Goal: Transaction & Acquisition: Purchase product/service

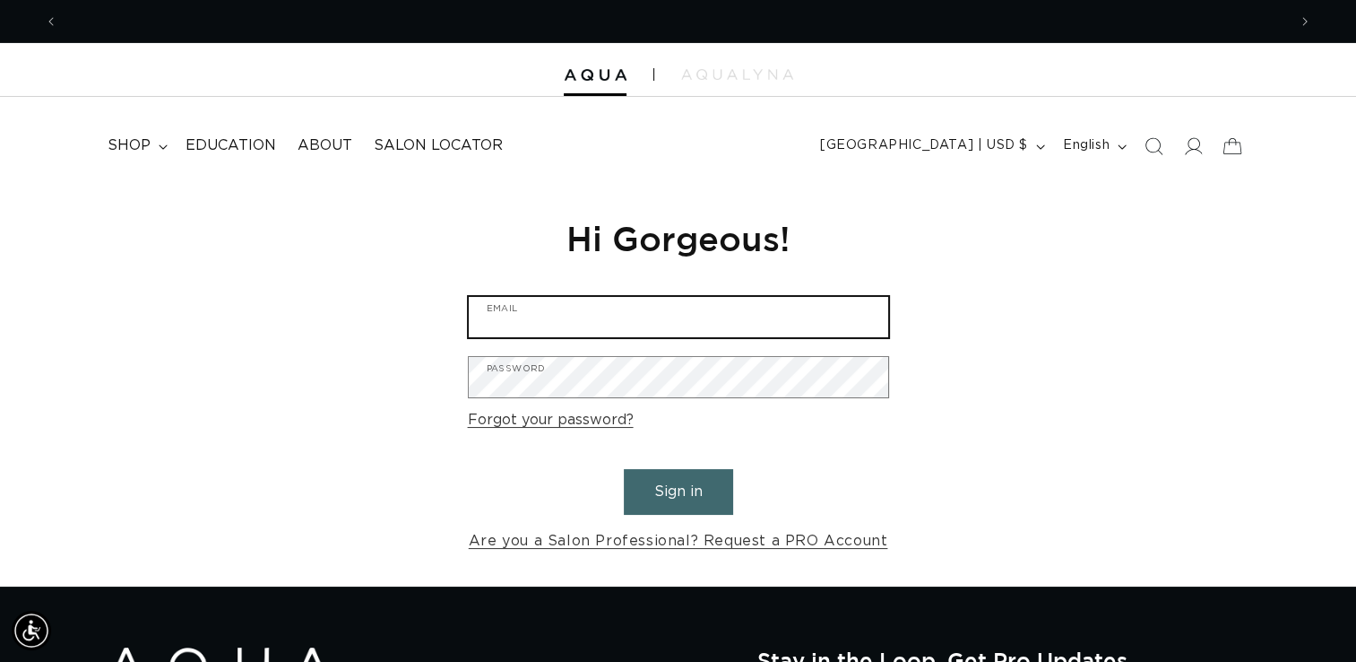
type input "[EMAIL_ADDRESS][DOMAIN_NAME]"
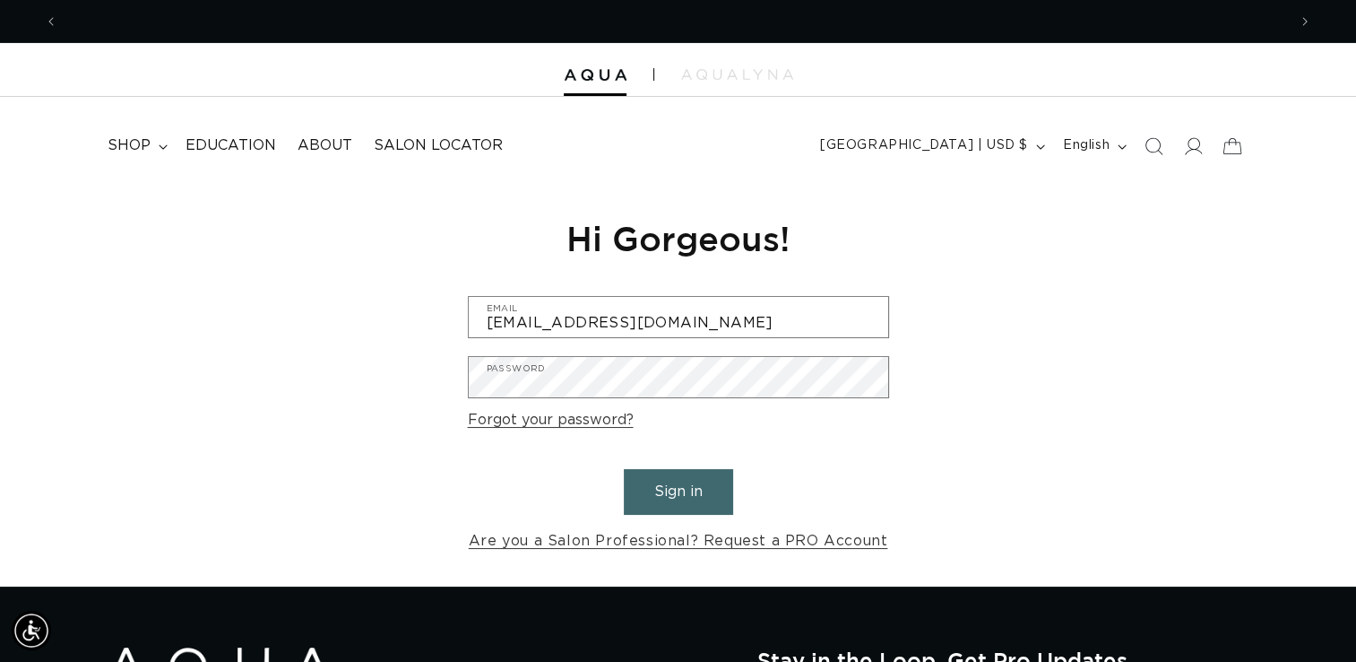
click at [668, 506] on button "Sign in" at bounding box center [678, 492] width 109 height 46
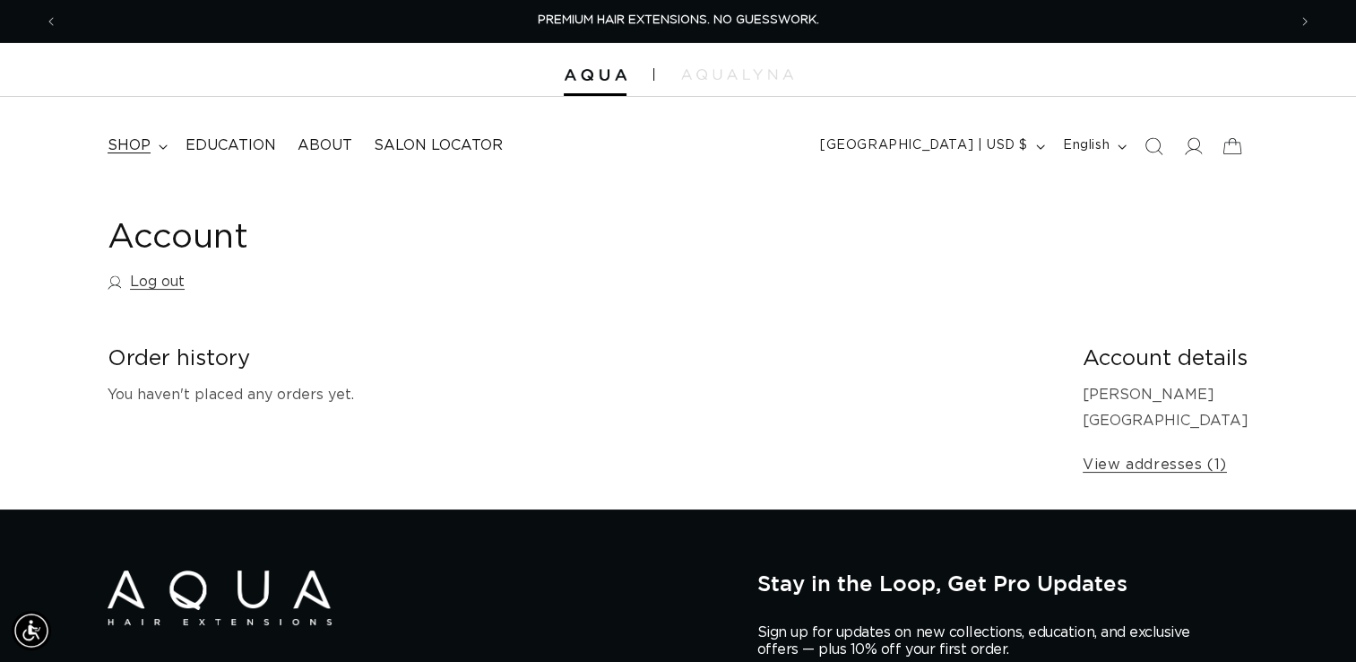
click at [153, 148] on summary "shop" at bounding box center [136, 145] width 78 height 40
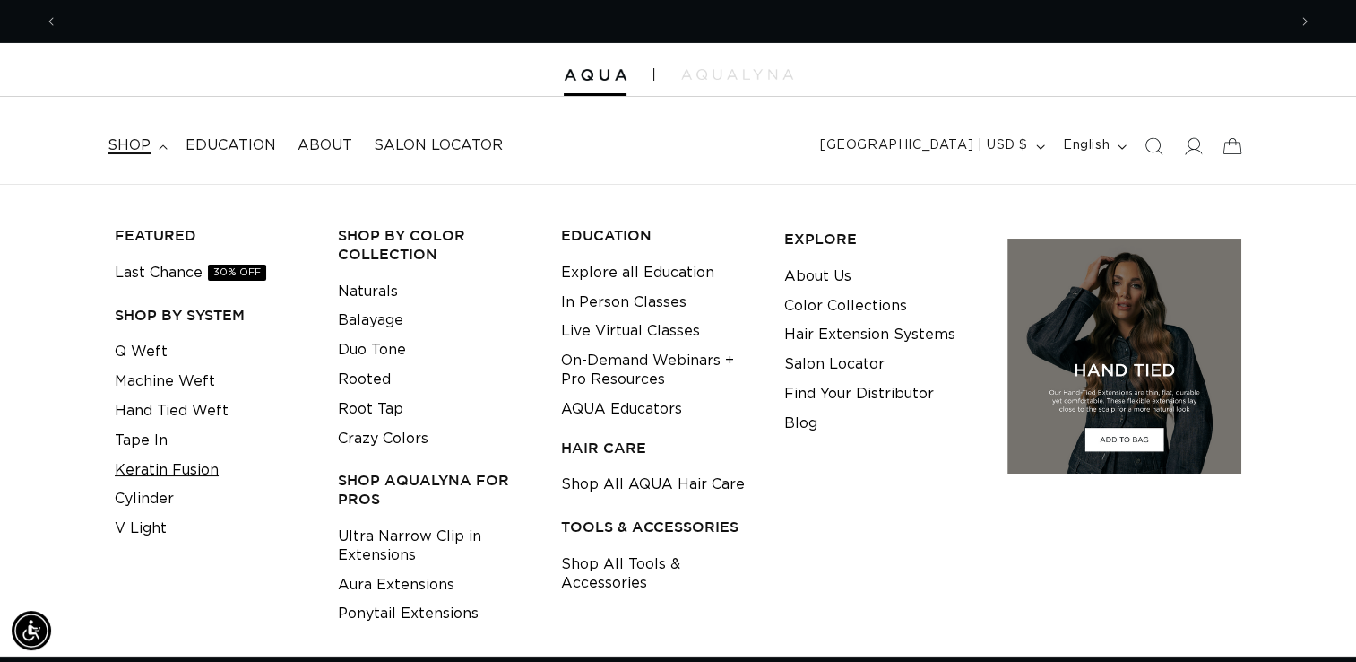
scroll to position [0, 2457]
click at [170, 465] on link "Keratin Fusion" at bounding box center [167, 470] width 104 height 30
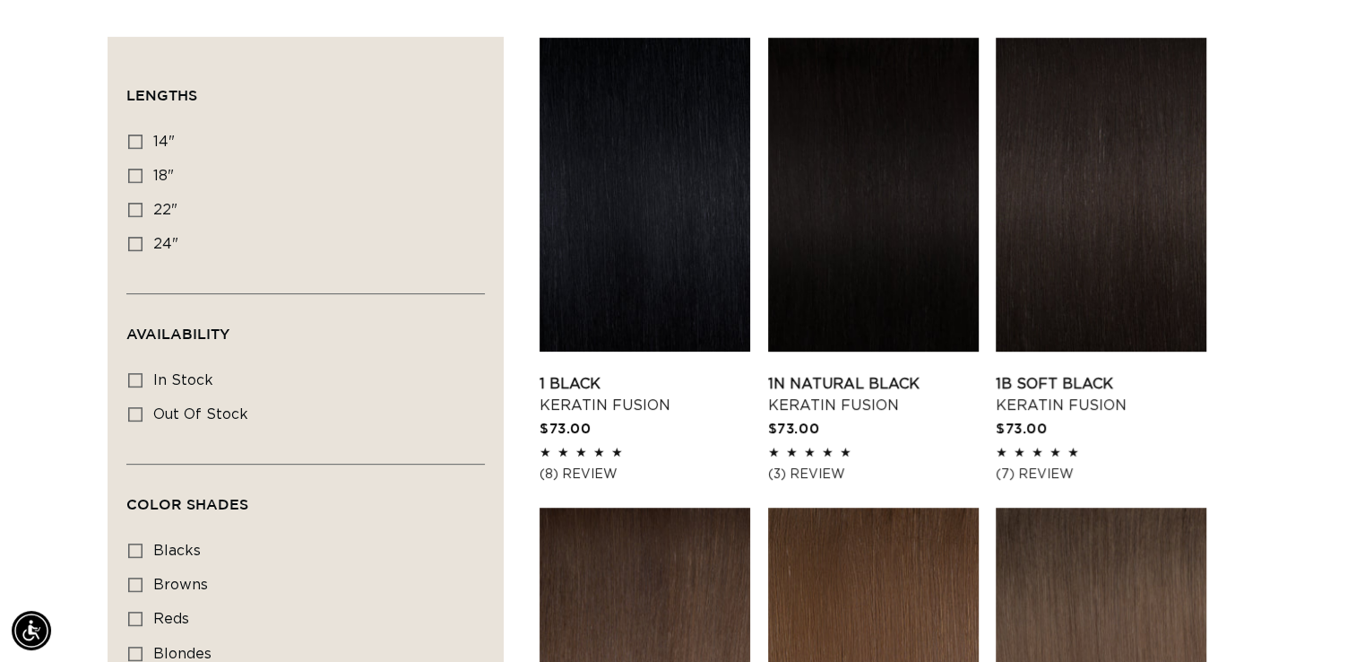
scroll to position [0, 2457]
click at [133, 139] on icon at bounding box center [135, 141] width 14 height 14
click at [133, 139] on input "14" 14" (20 products)" at bounding box center [135, 141] width 14 height 14
checkbox input "true"
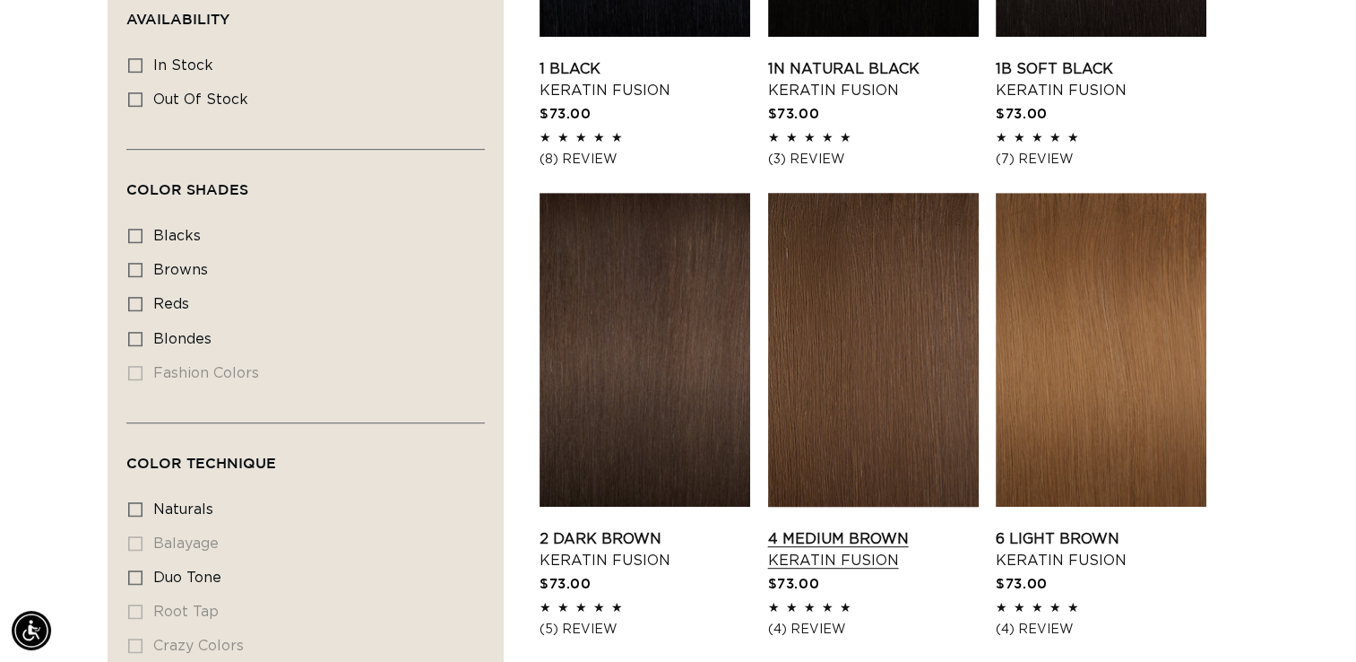
click at [925, 528] on link "4 Medium Brown Keratin Fusion" at bounding box center [873, 549] width 211 height 43
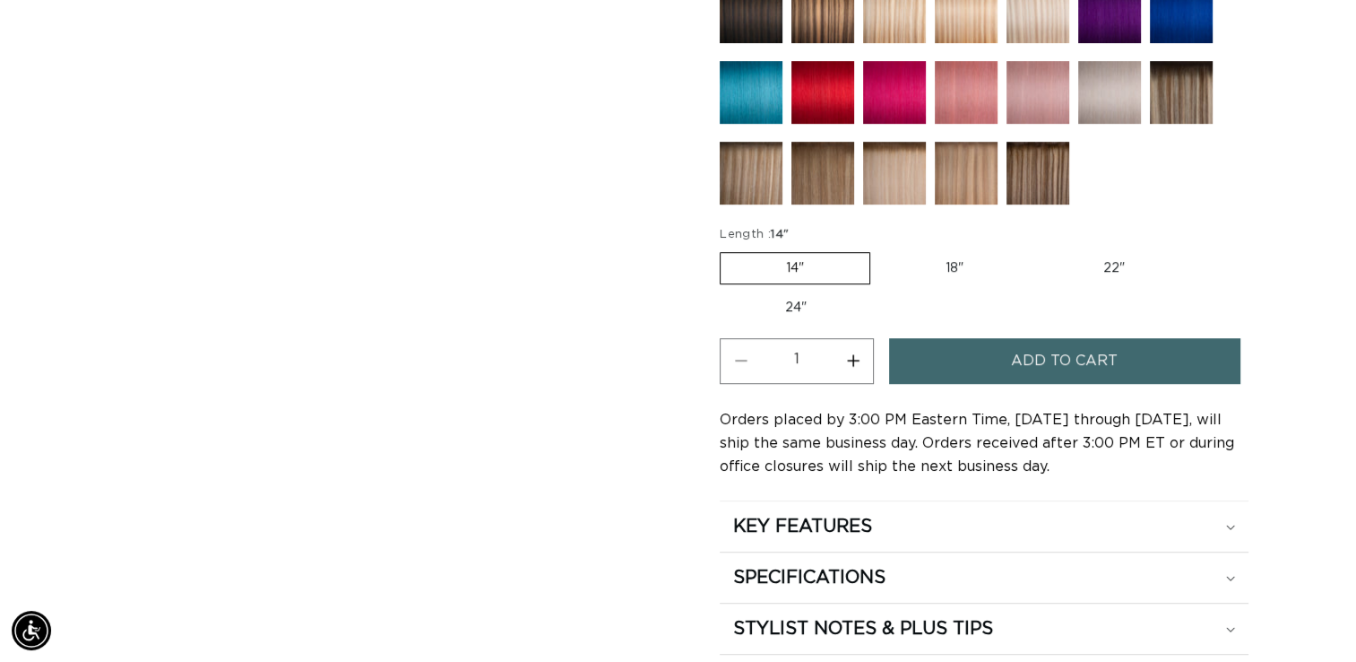
scroll to position [914, 0]
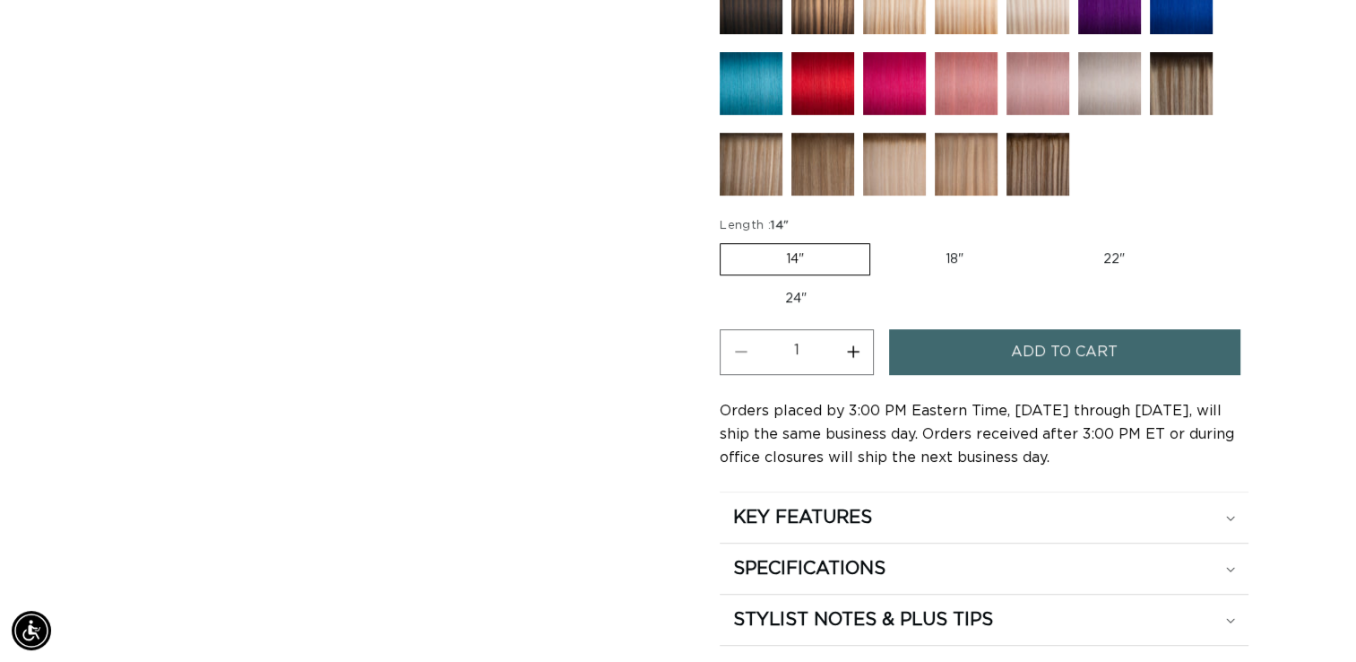
click at [861, 349] on button "Increase quantity for 4 Medium Brown - Keratin Fusion" at bounding box center [853, 352] width 40 height 46
type input "2"
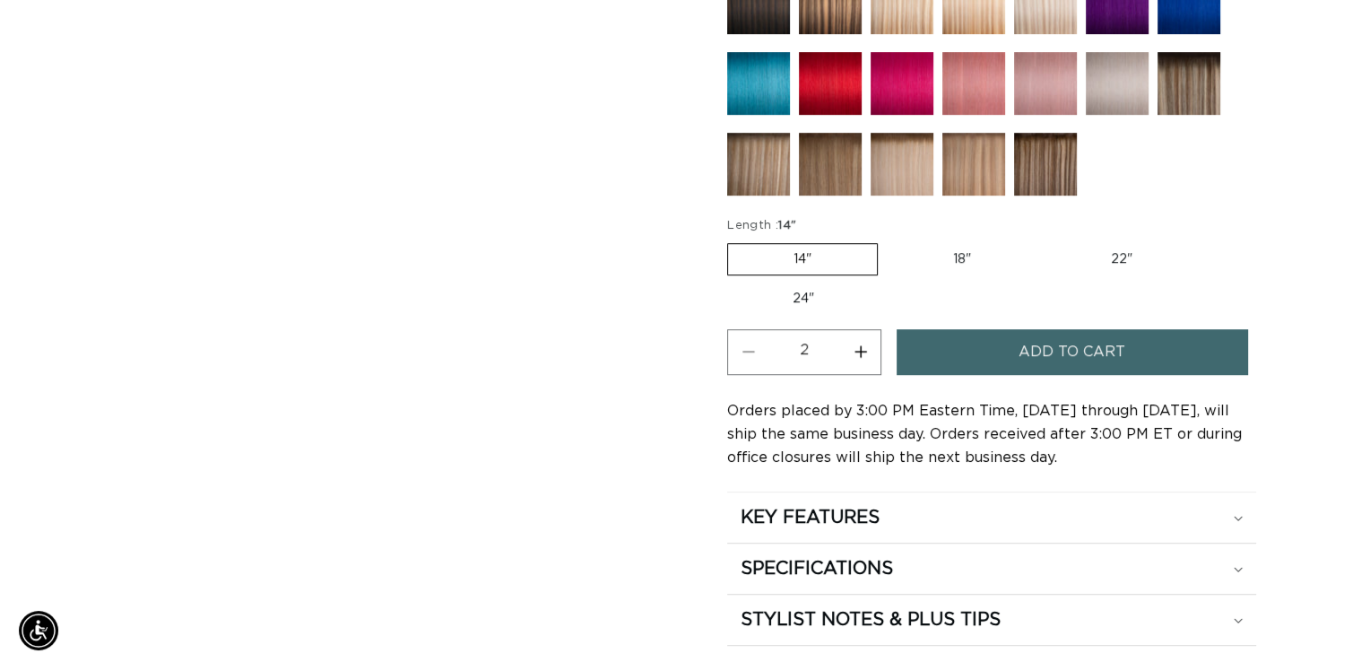
scroll to position [0, 0]
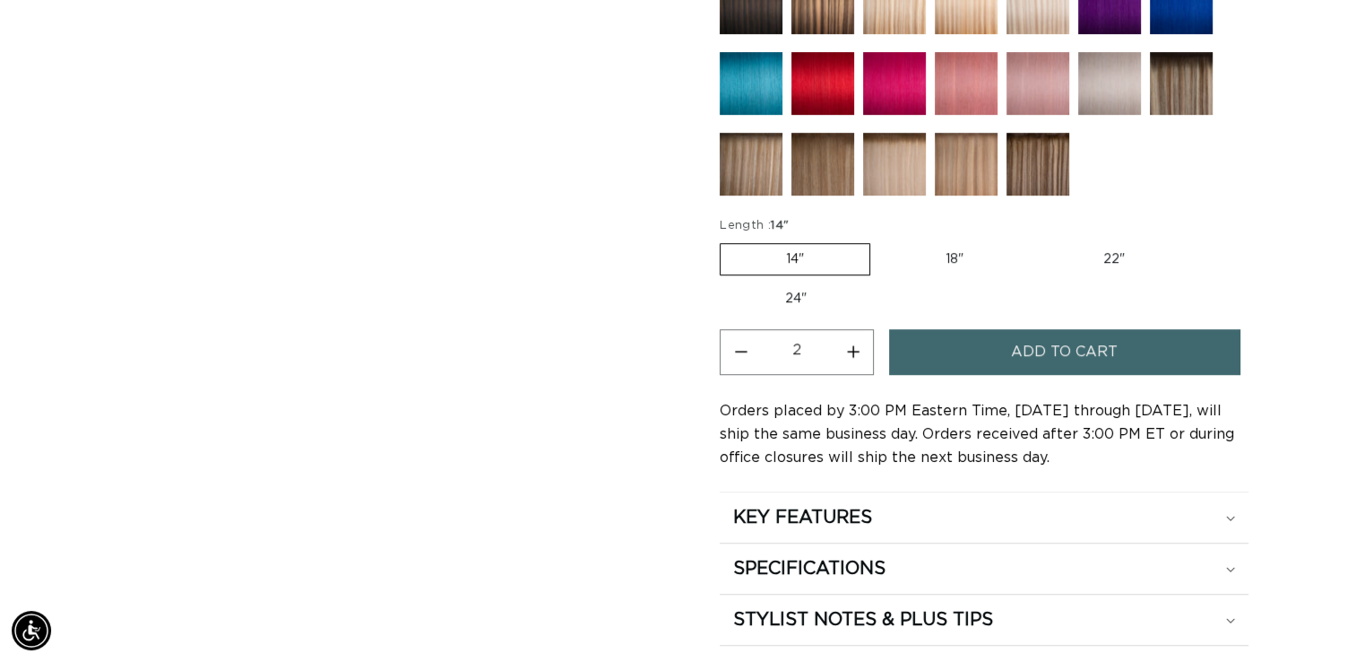
click at [991, 340] on button "Add to cart" at bounding box center [1064, 352] width 350 height 46
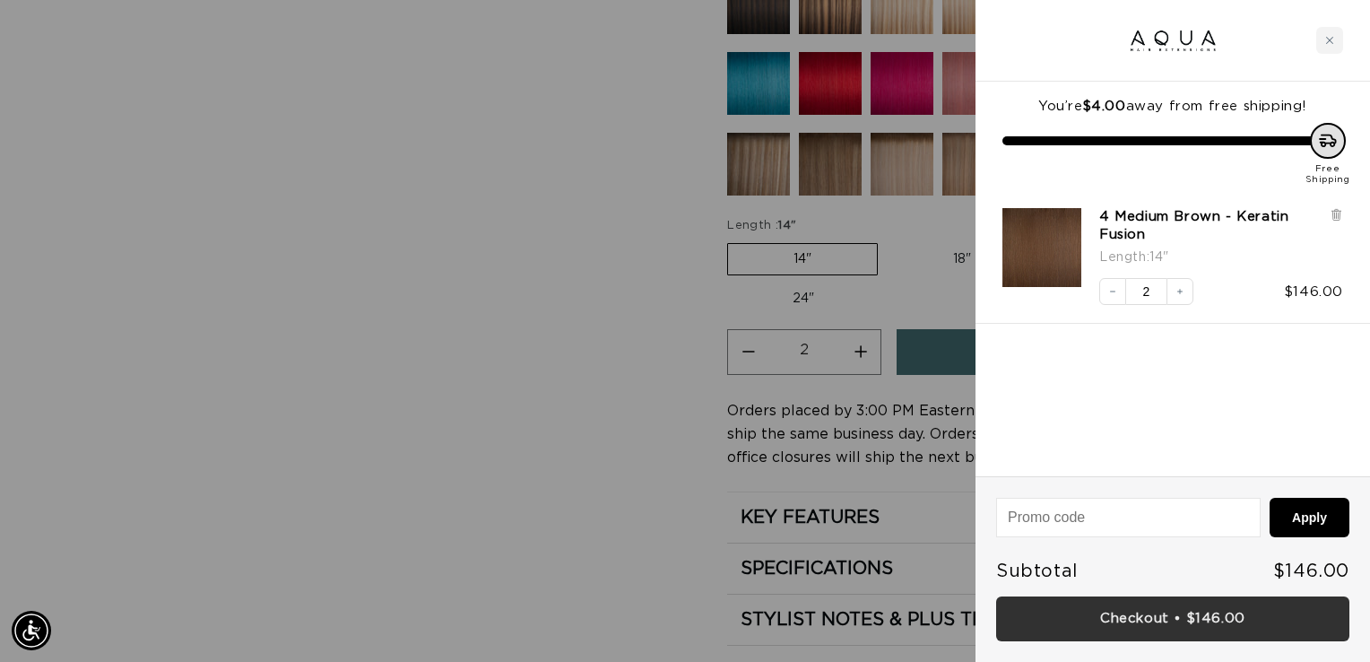
click at [1207, 619] on link "Checkout • $146.00" at bounding box center [1172, 619] width 353 height 46
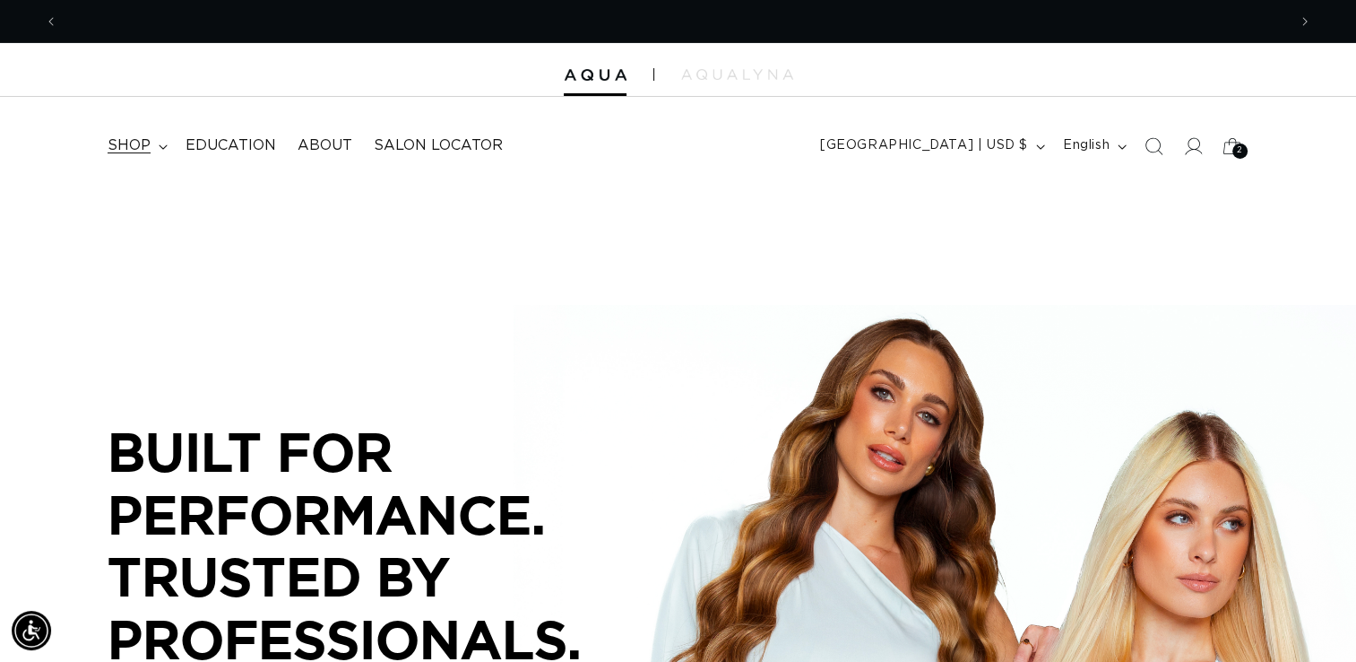
scroll to position [0, 1229]
click at [169, 143] on summary "shop" at bounding box center [136, 145] width 78 height 40
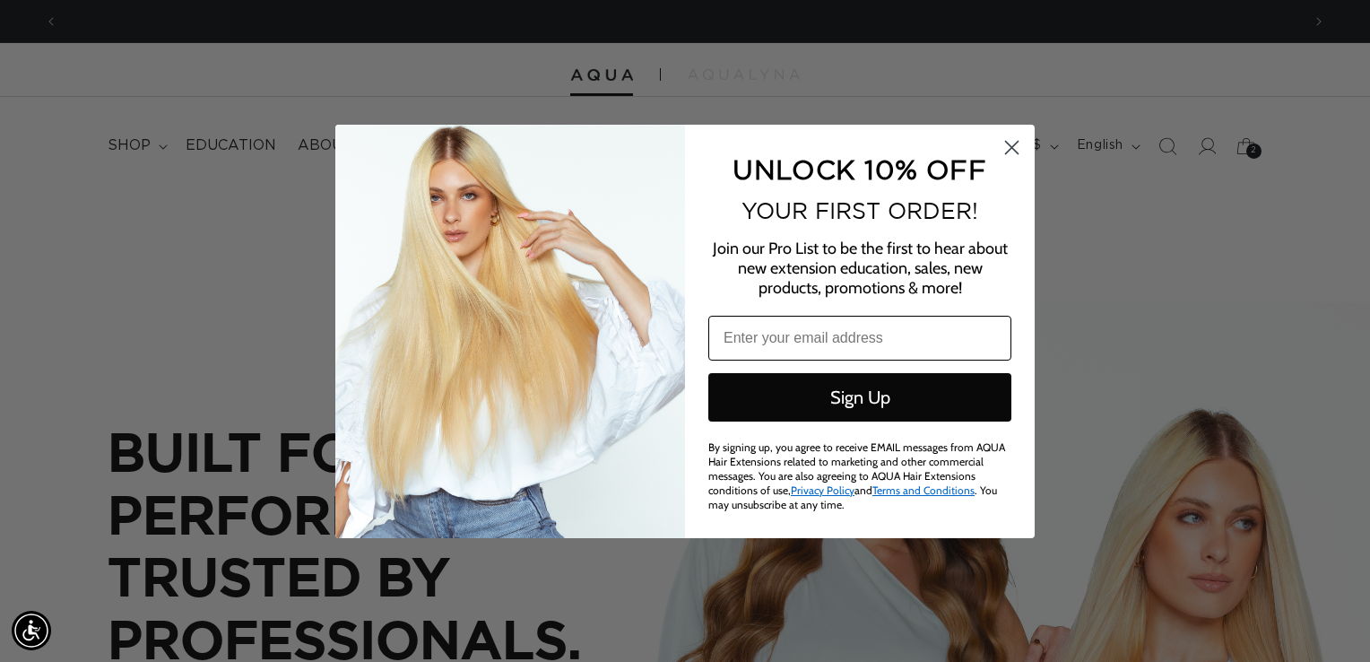
scroll to position [0, 1242]
click at [777, 332] on input "Email" at bounding box center [859, 338] width 303 height 45
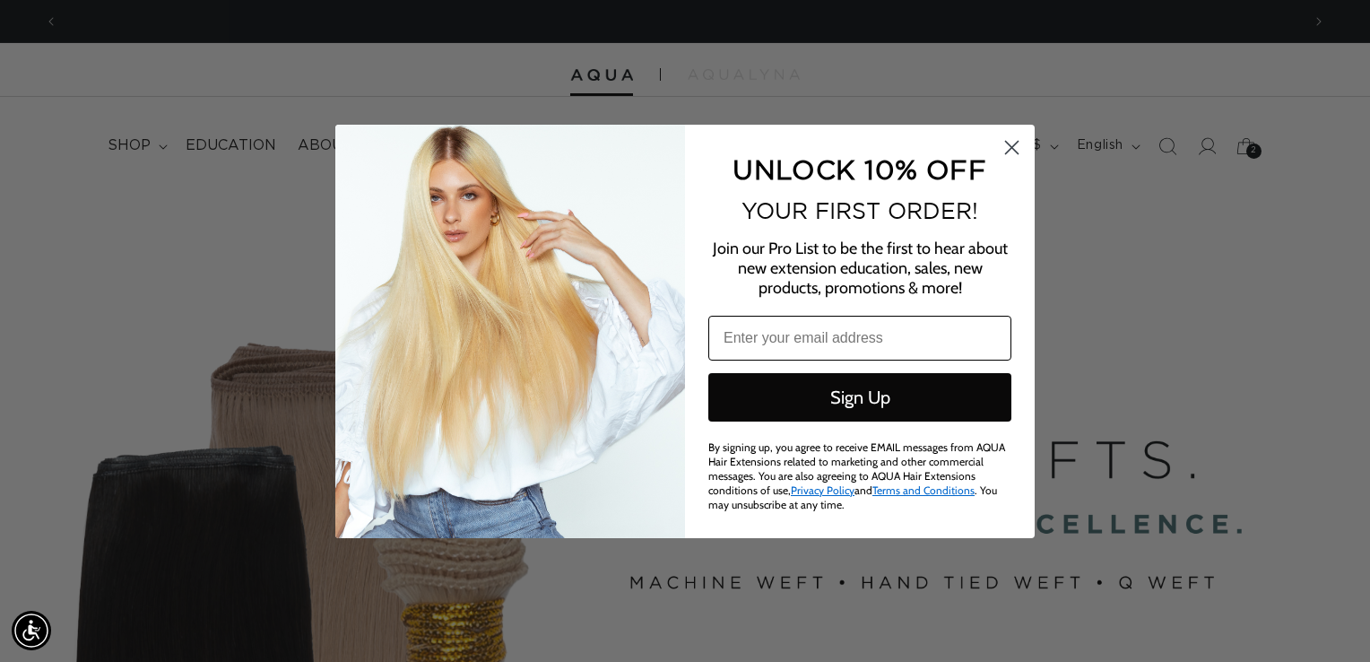
scroll to position [0, 2485]
type input "Southernchicsalon25@gmail.com"
click at [827, 388] on button "Sign Up" at bounding box center [859, 397] width 303 height 48
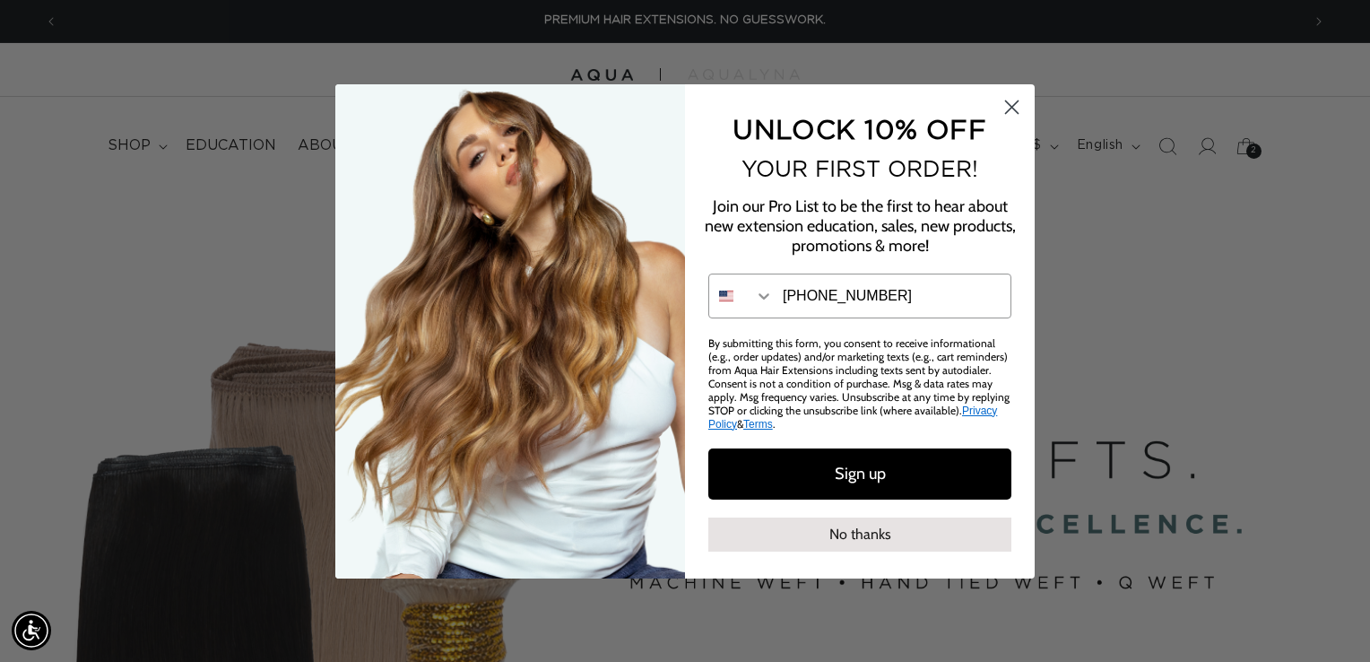
type input "662-315-1631"
click at [860, 482] on button "Sign up" at bounding box center [859, 473] width 303 height 51
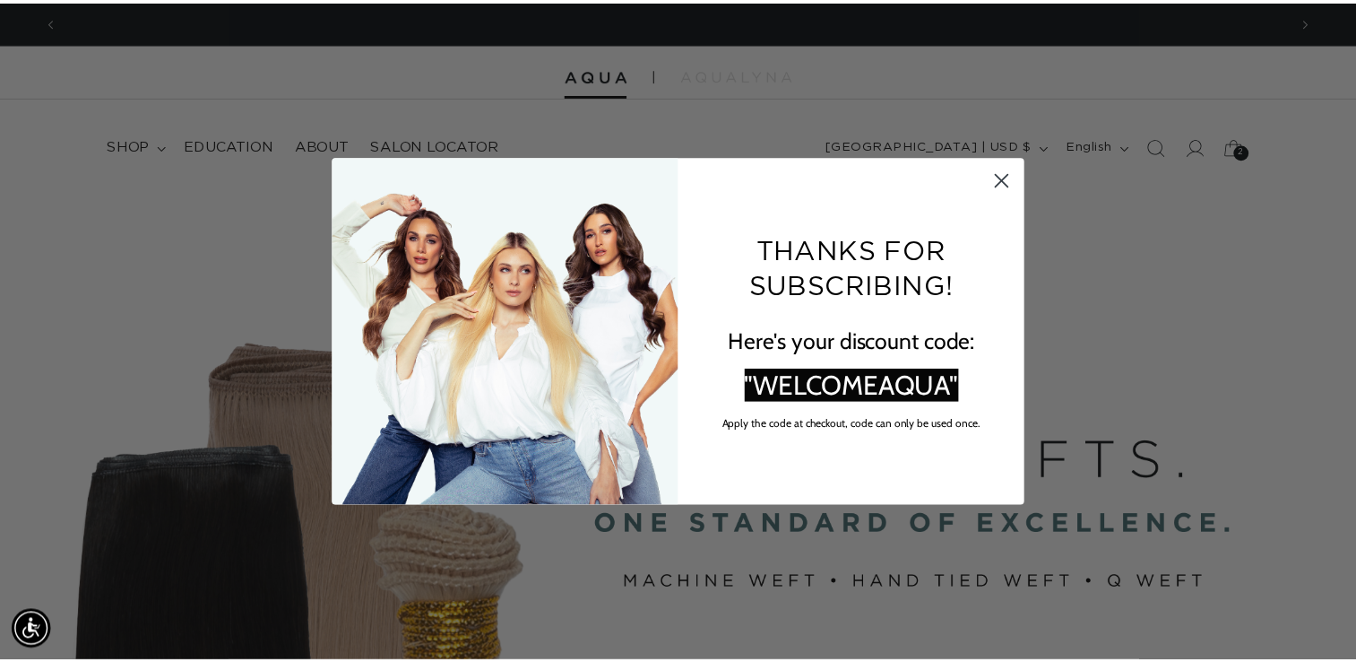
scroll to position [0, 1242]
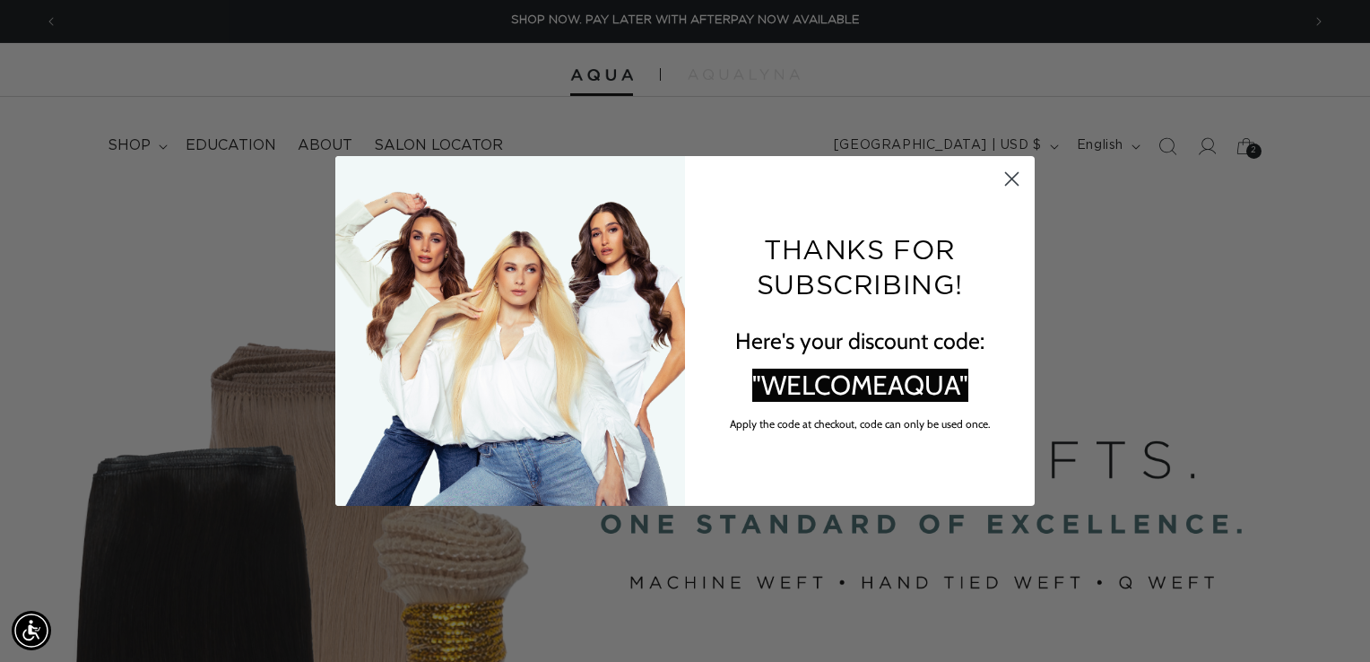
click at [1019, 177] on circle "Close dialog" at bounding box center [1012, 179] width 30 height 30
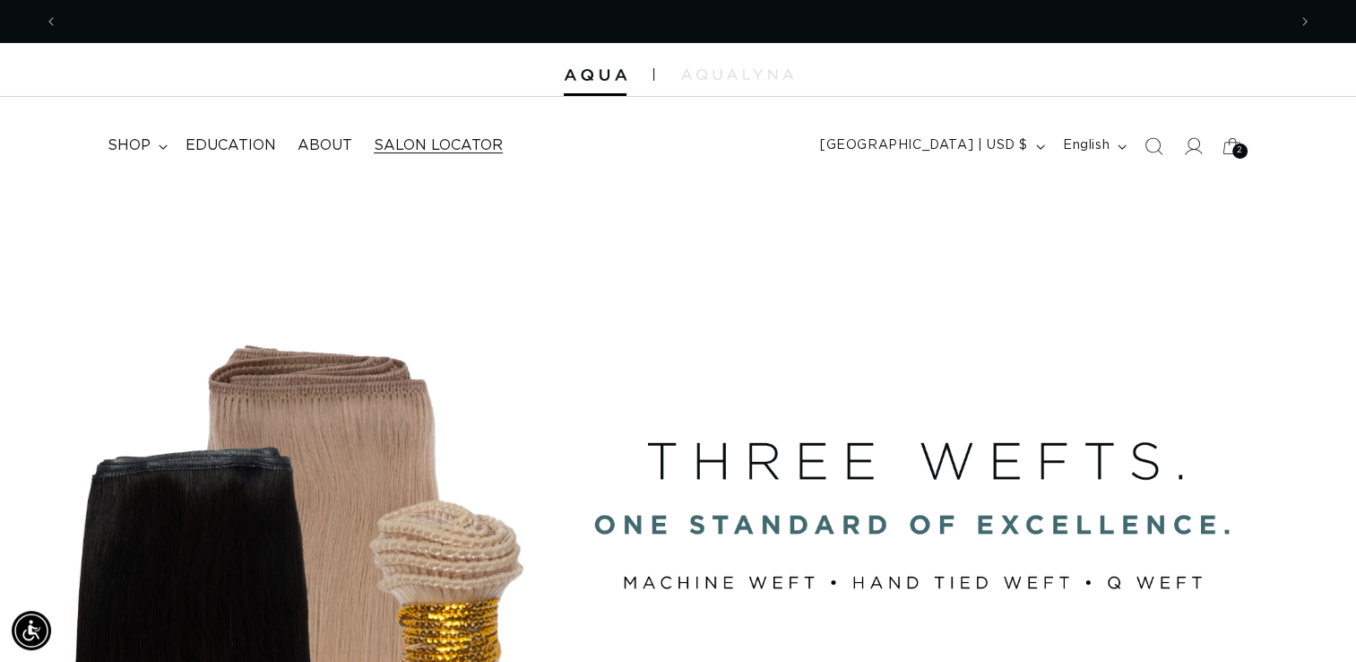
scroll to position [0, 2457]
click at [441, 150] on span "Salon Locator" at bounding box center [438, 145] width 129 height 19
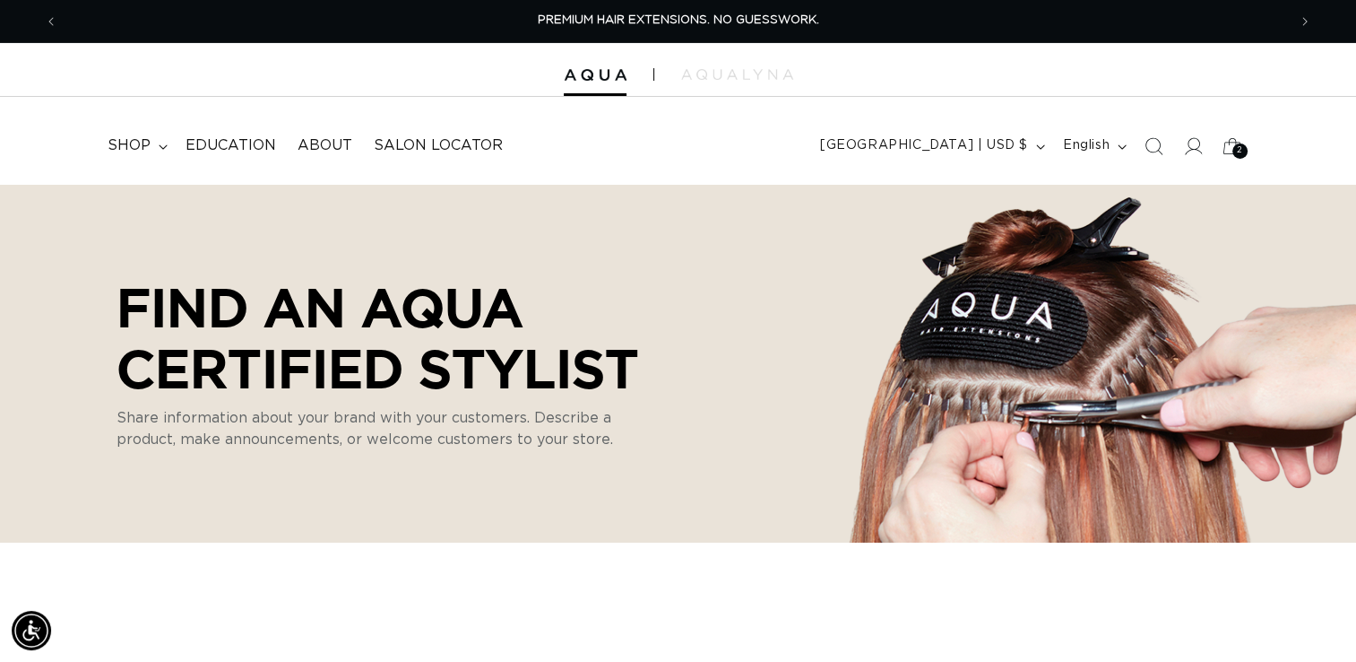
select select "m"
click at [148, 152] on span "shop" at bounding box center [129, 145] width 43 height 19
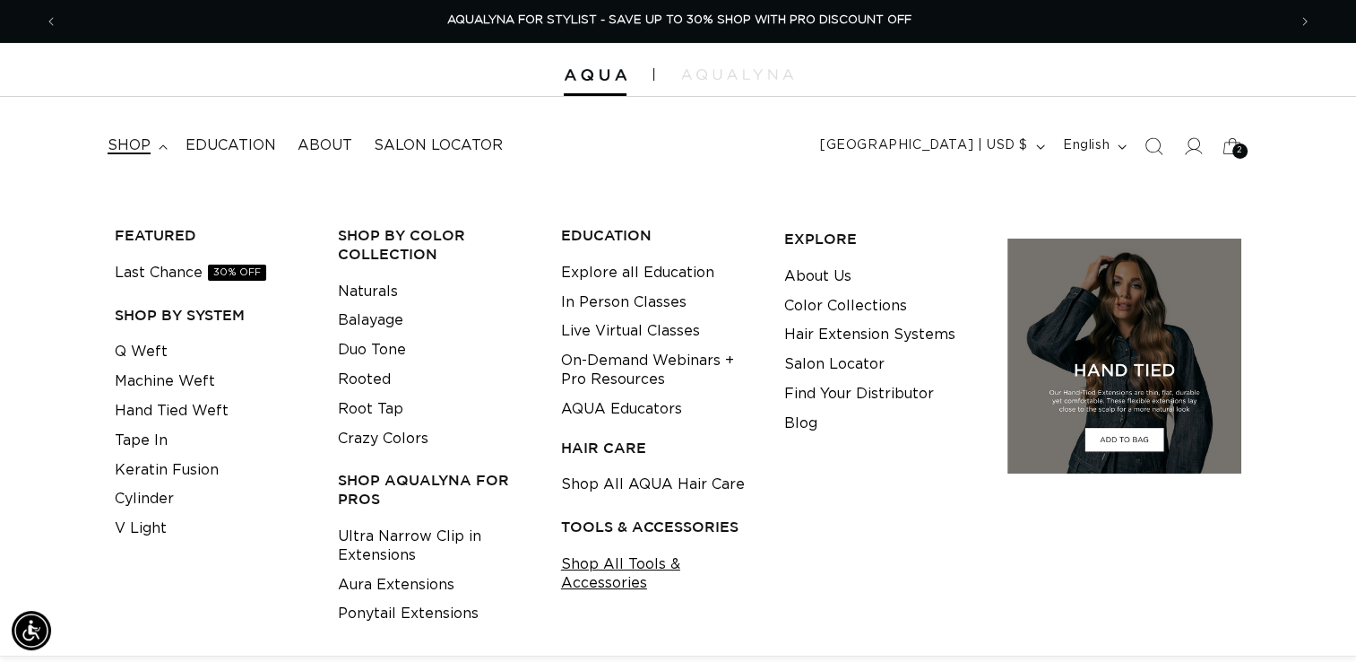
click at [636, 577] on link "Shop All Tools & Accessories" at bounding box center [658, 574] width 195 height 48
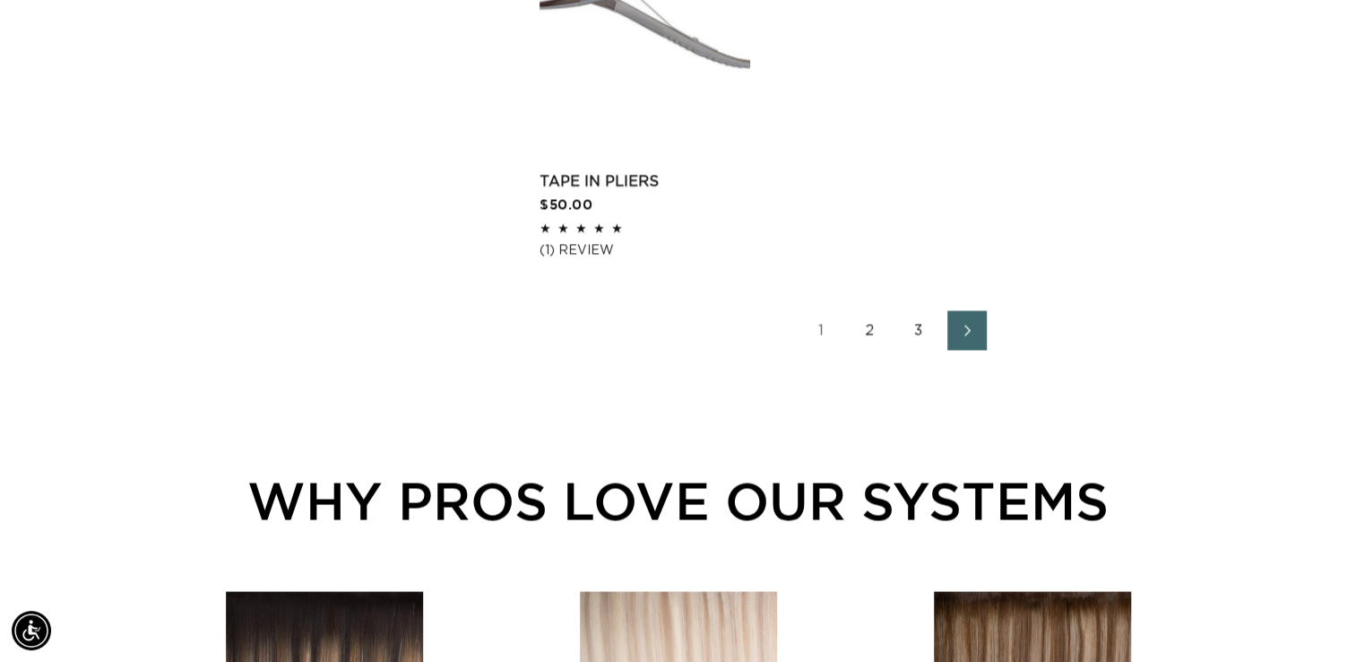
click at [875, 331] on link "2" at bounding box center [870, 329] width 39 height 39
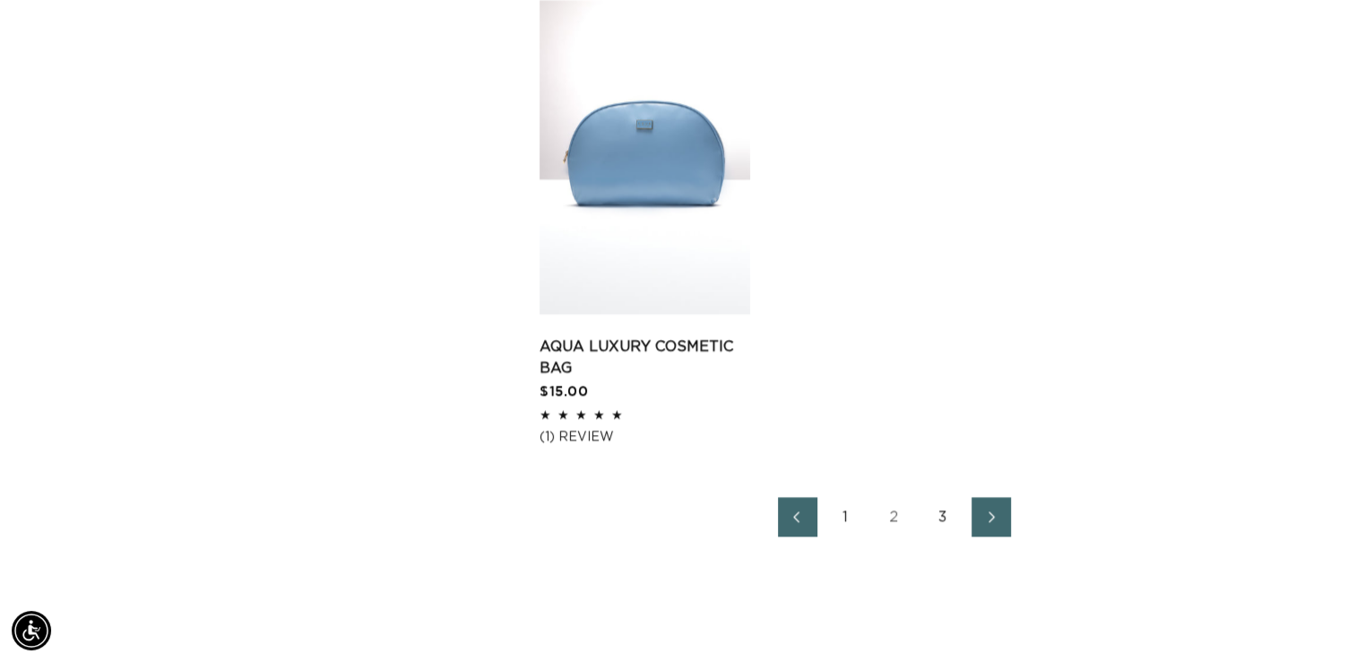
scroll to position [3024, 0]
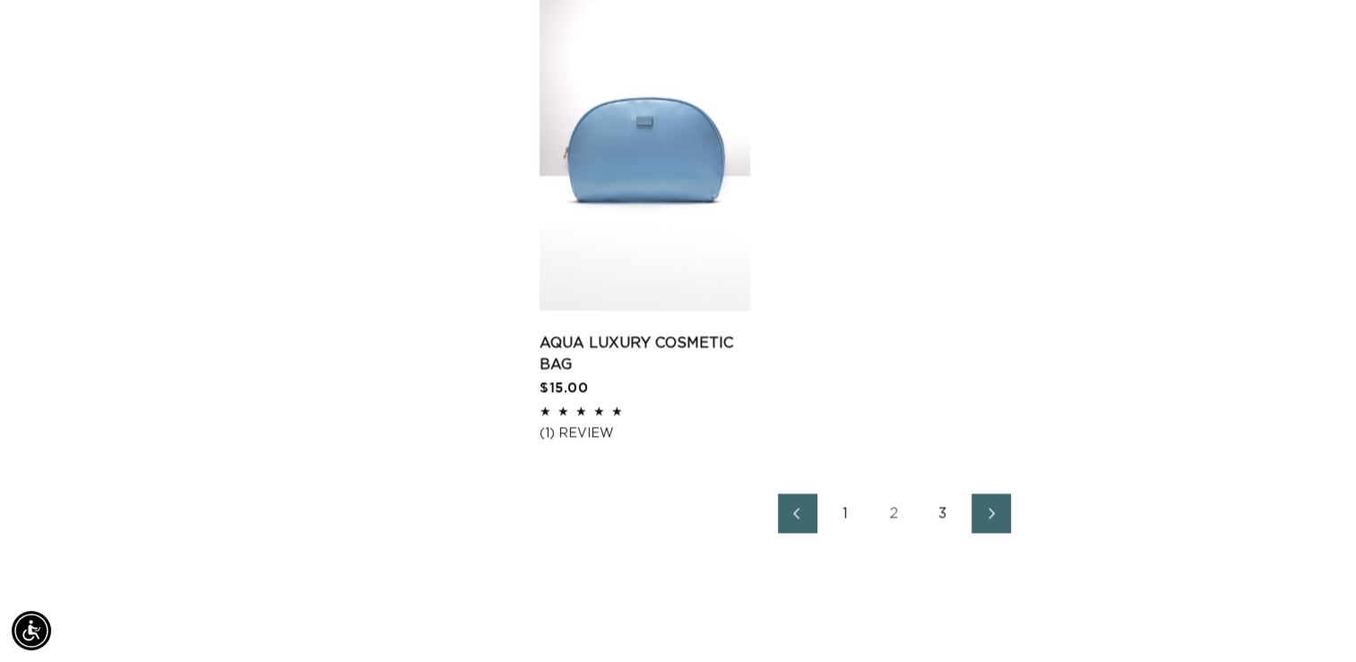
click at [947, 508] on link "3" at bounding box center [942, 512] width 39 height 39
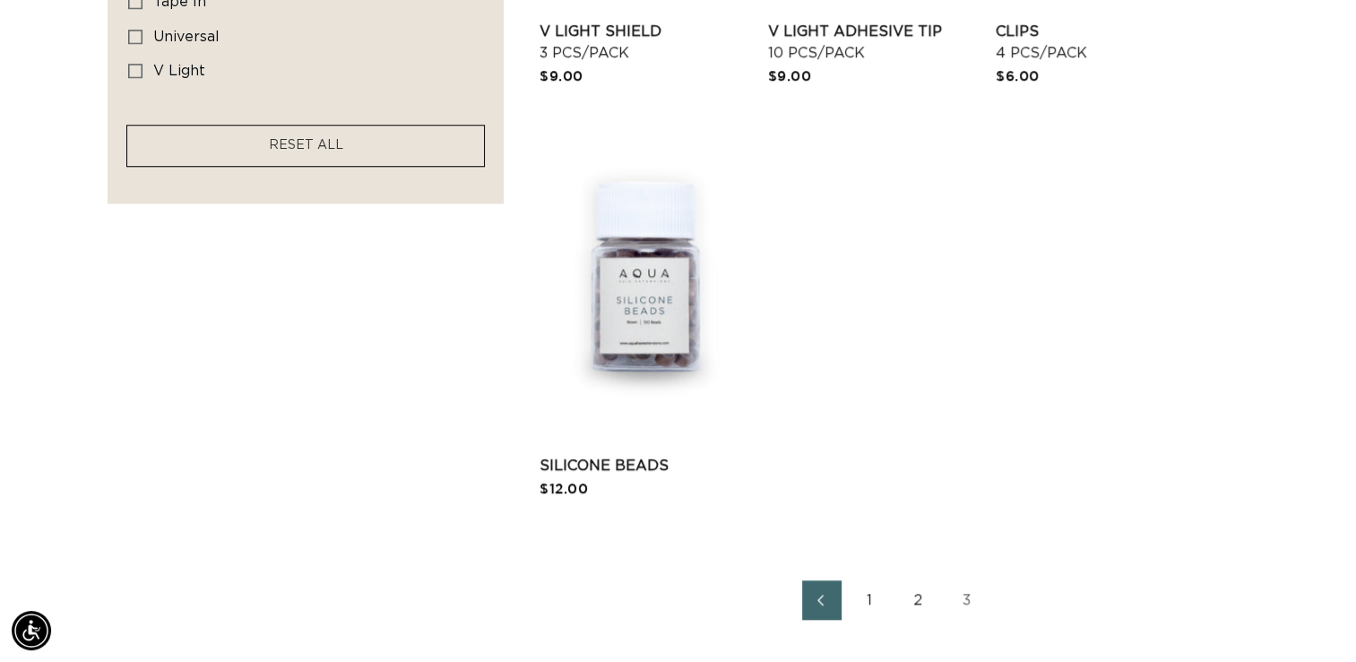
scroll to position [1685, 0]
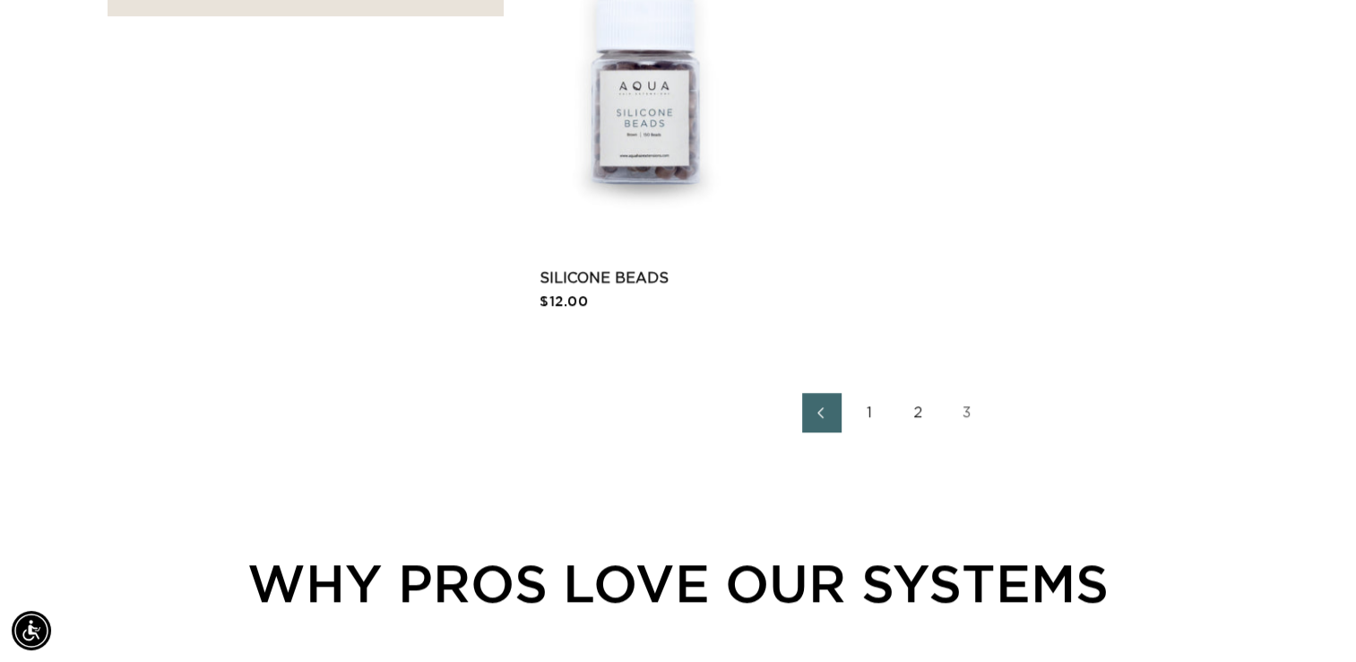
click at [869, 412] on link "1" at bounding box center [870, 412] width 39 height 39
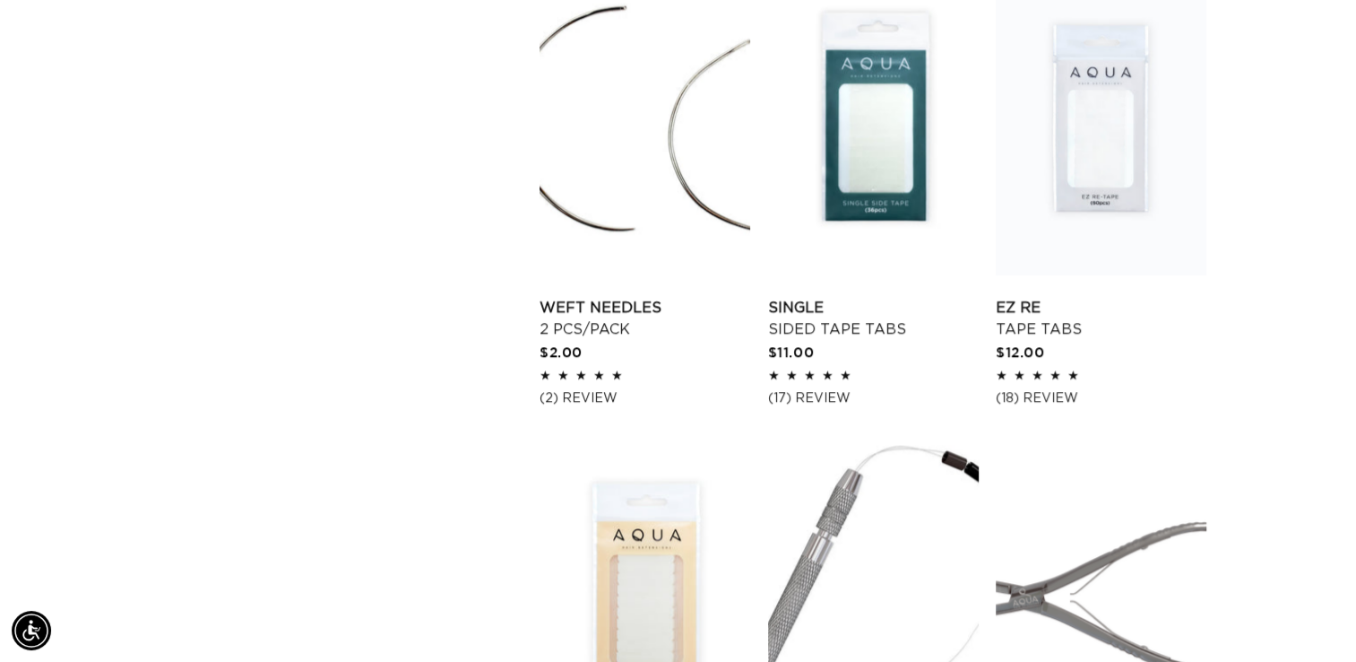
scroll to position [2116, 0]
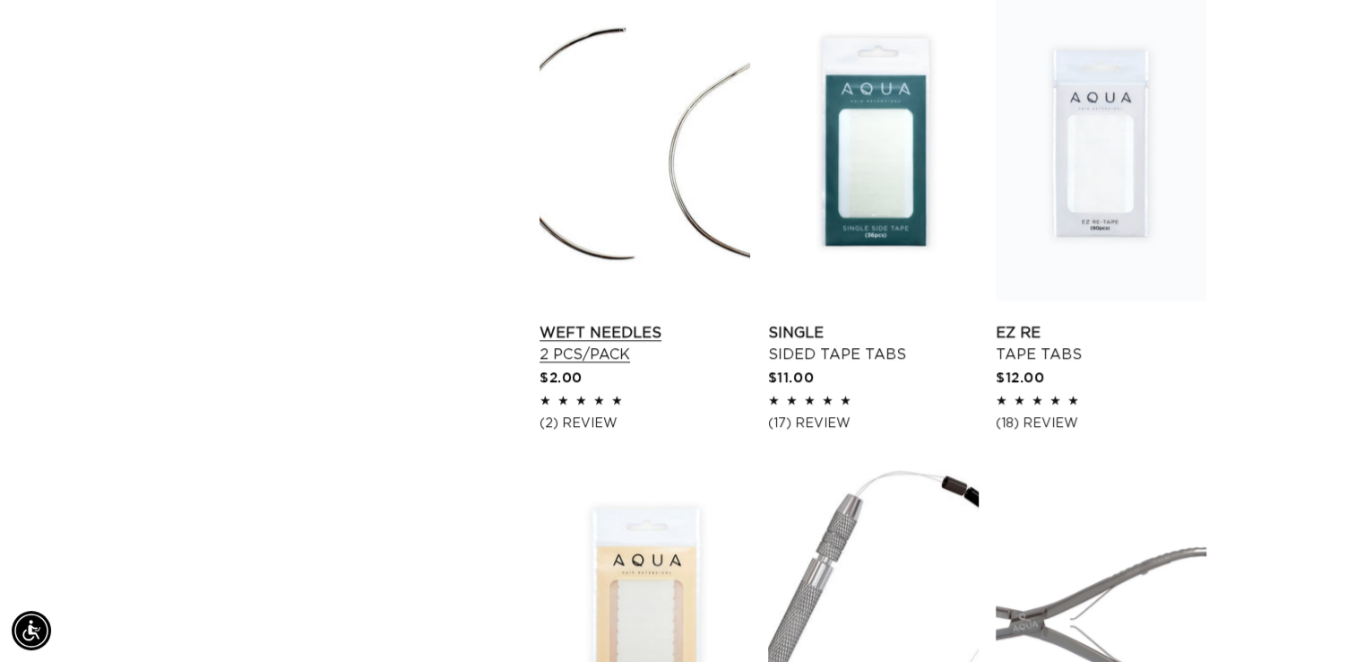
click at [567, 339] on link "Weft Needles 2 pcs/pack" at bounding box center [645, 343] width 211 height 43
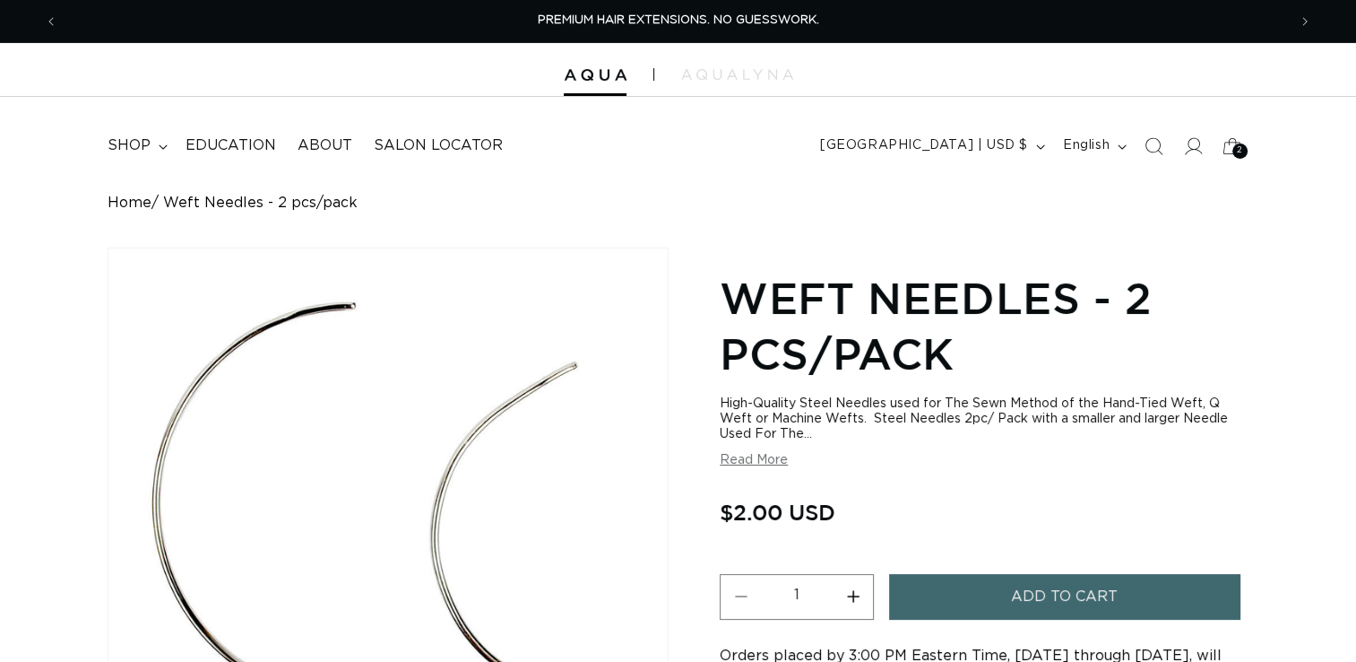
click at [852, 597] on button "Increase quantity for Weft Needles - 2 pcs/pack" at bounding box center [853, 597] width 40 height 46
type input "2"
click at [960, 590] on button "Add to cart" at bounding box center [1064, 597] width 350 height 46
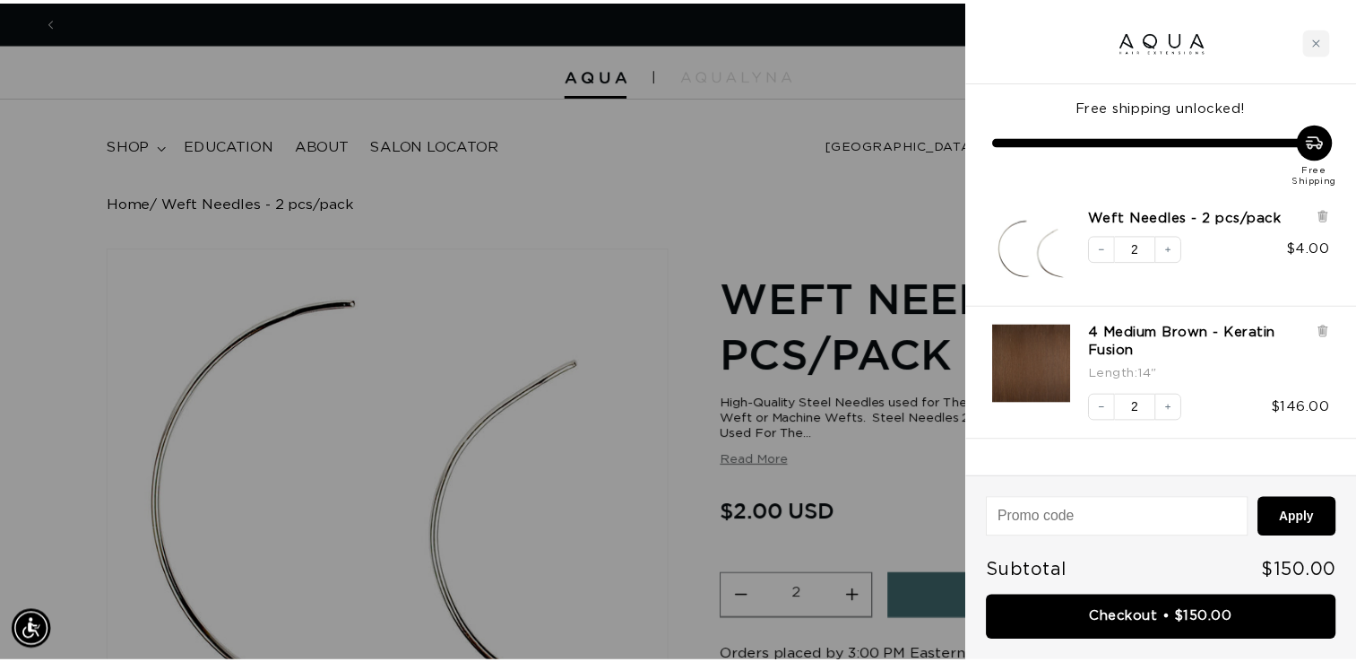
scroll to position [0, 2485]
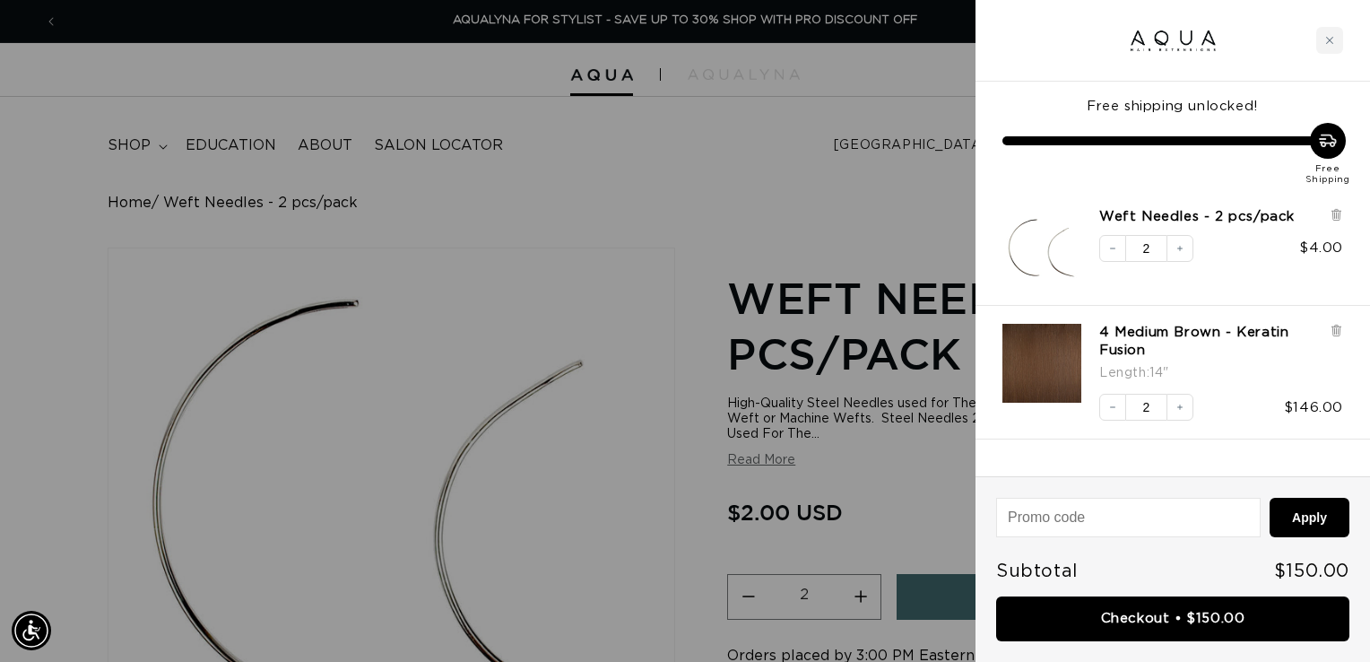
click at [613, 312] on div at bounding box center [685, 331] width 1370 height 662
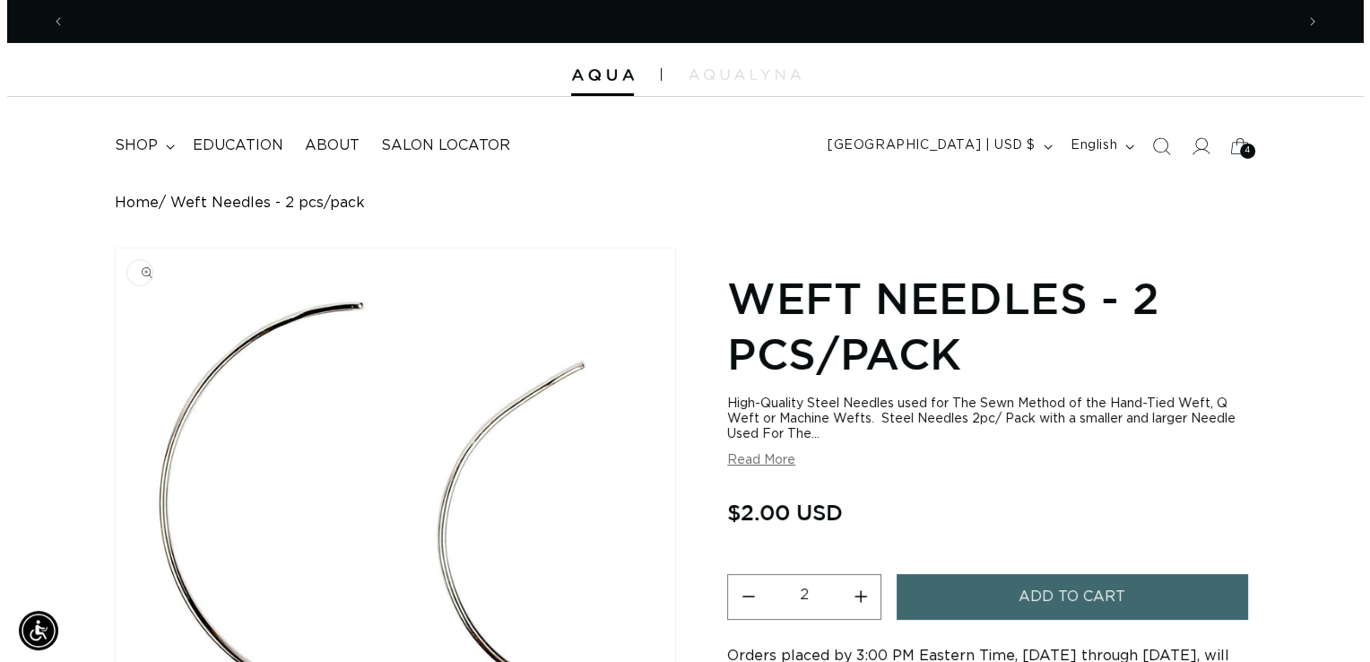
scroll to position [0, 0]
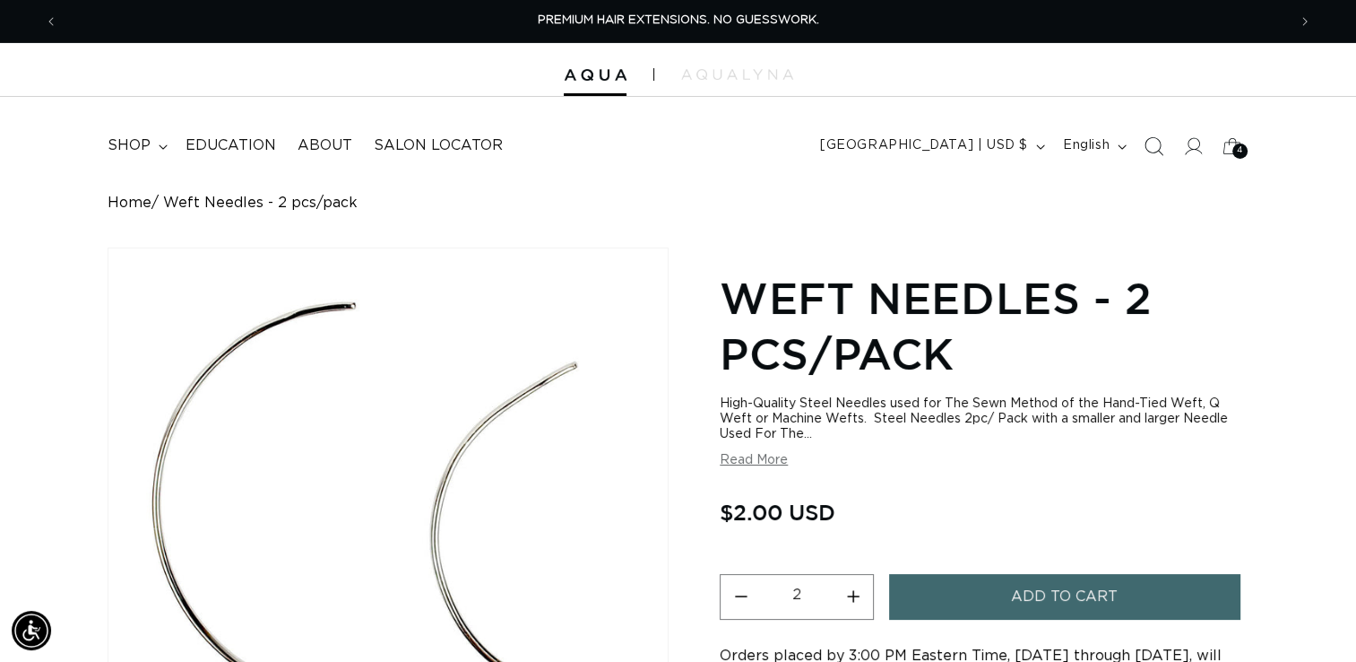
click at [1155, 146] on icon "Search" at bounding box center [1153, 145] width 19 height 19
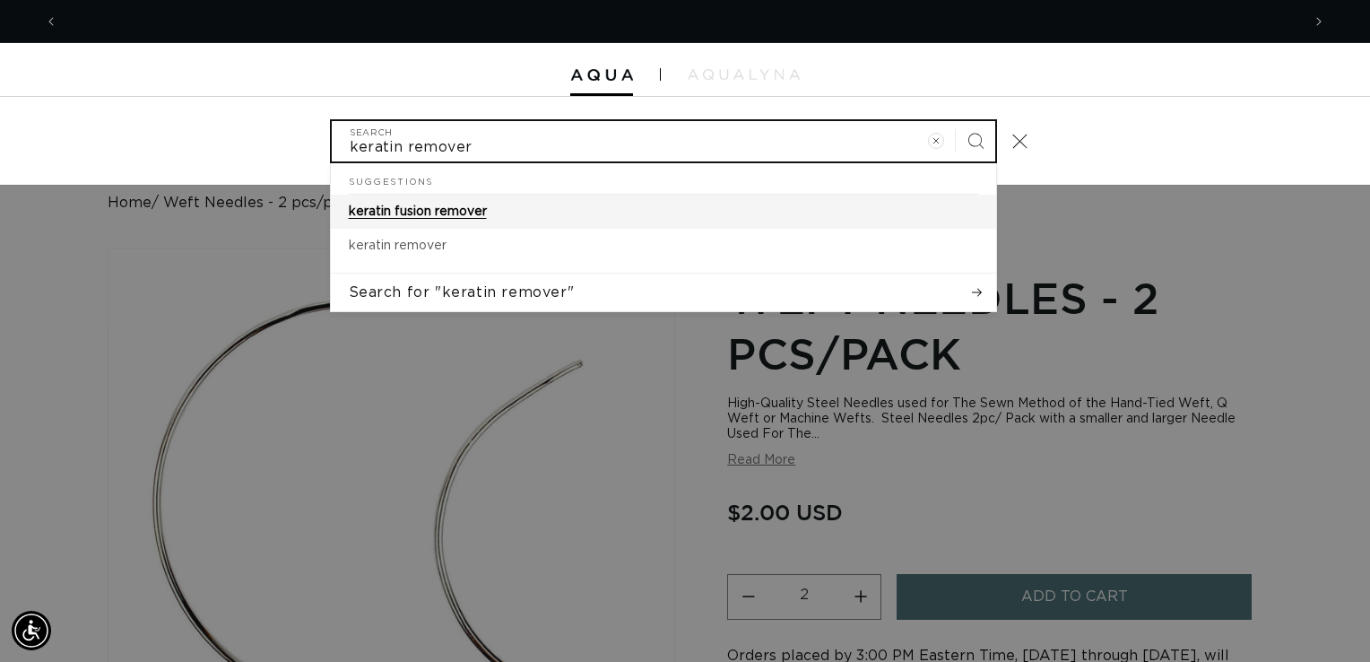
scroll to position [0, 1242]
type input "keratin remover"
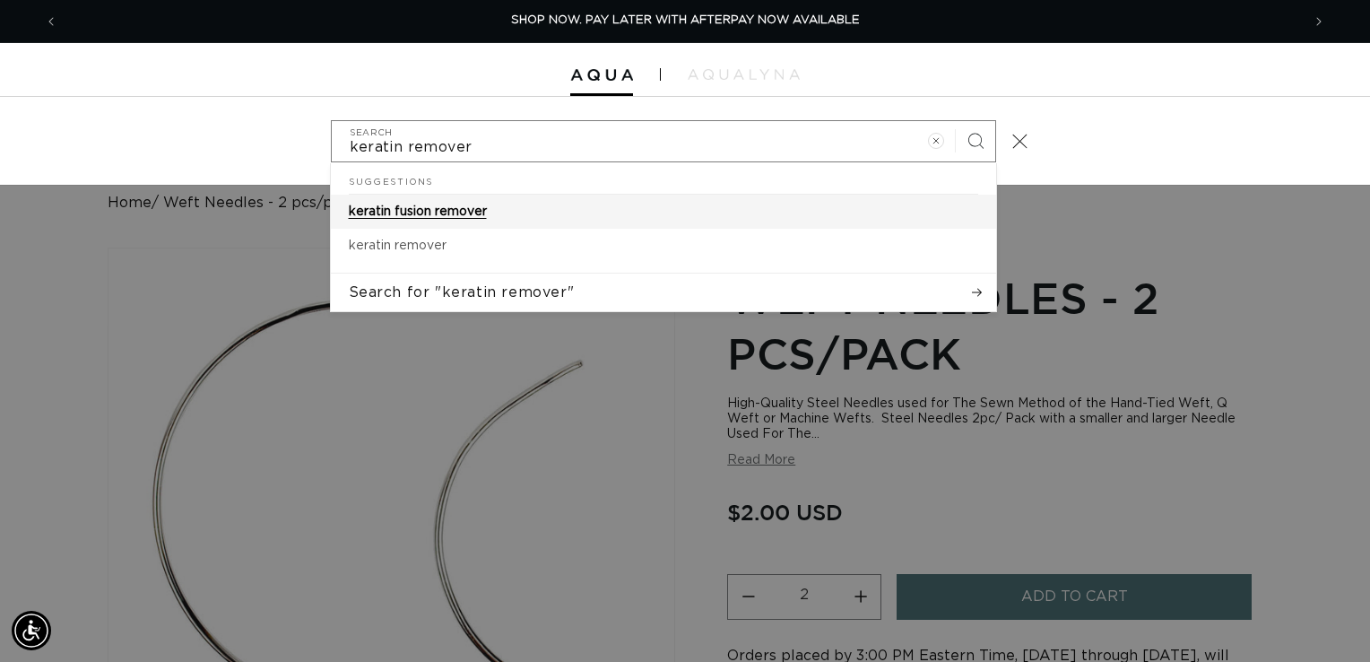
click at [446, 207] on span "keratin fusion remover" at bounding box center [418, 211] width 138 height 13
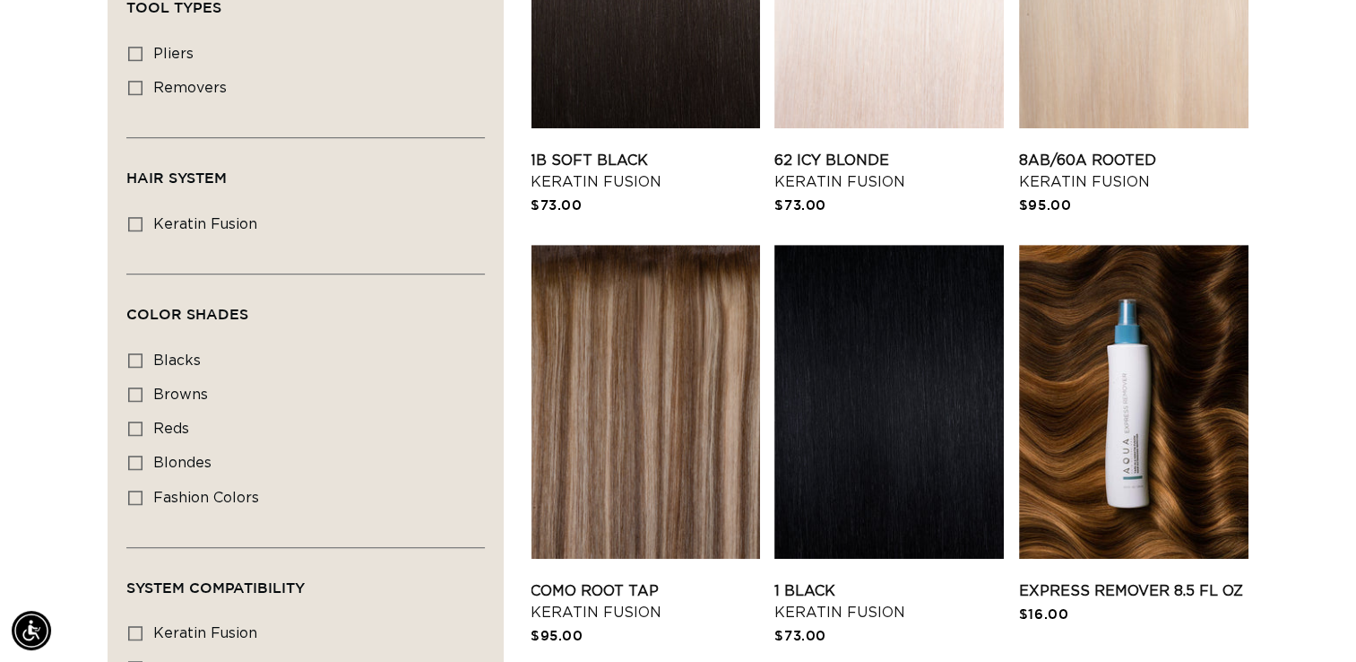
scroll to position [0, 1229]
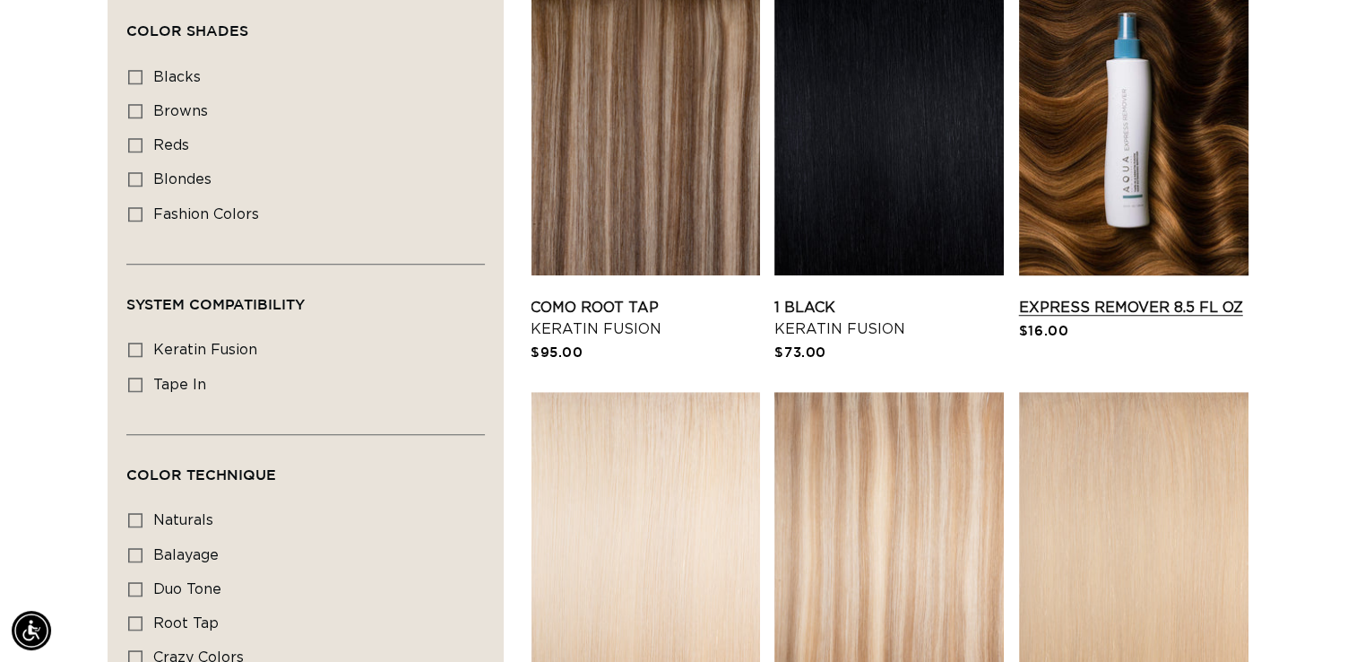
click at [1176, 297] on link "Express Remover 8.5 fl oz" at bounding box center [1133, 308] width 229 height 22
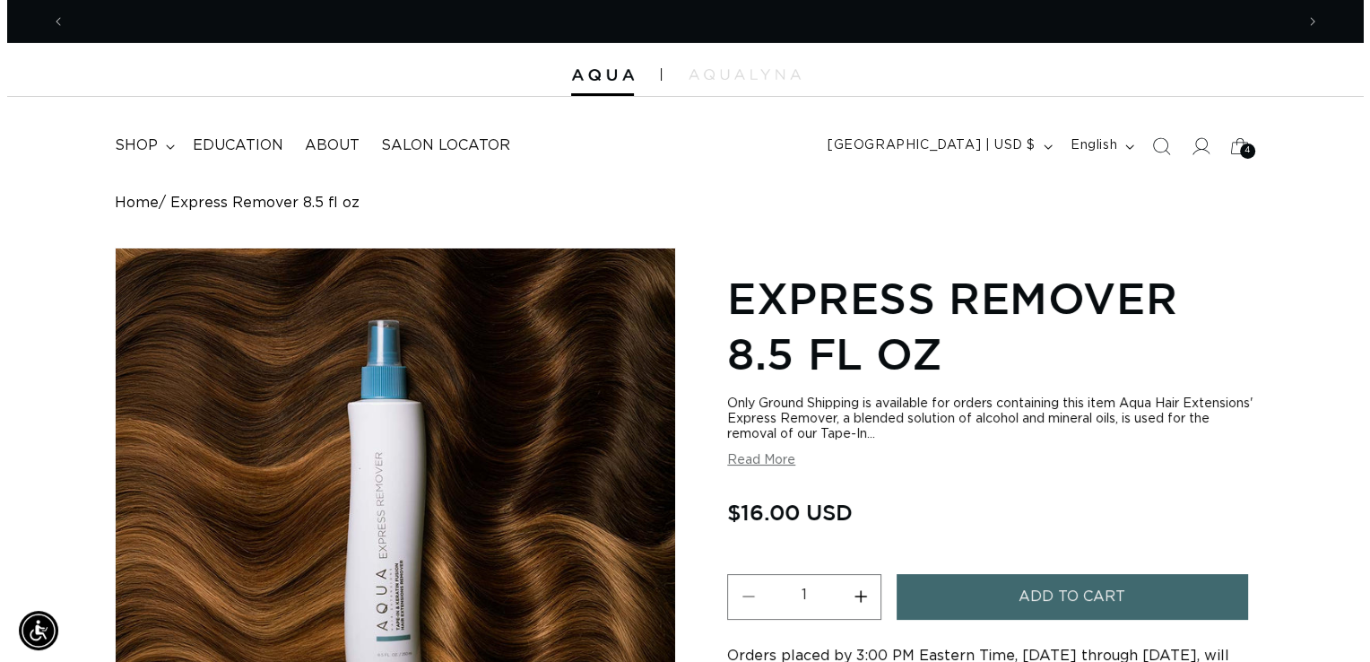
scroll to position [0, 2457]
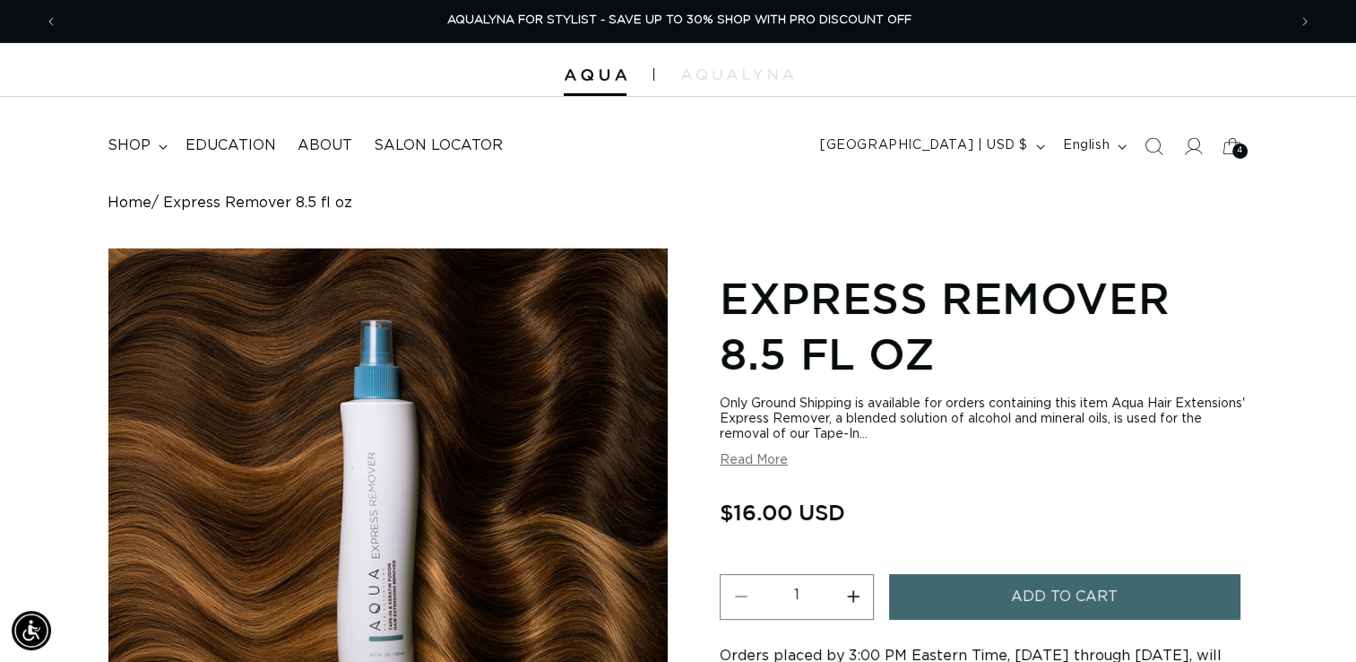
click at [1034, 597] on span "Add to cart" at bounding box center [1064, 597] width 107 height 46
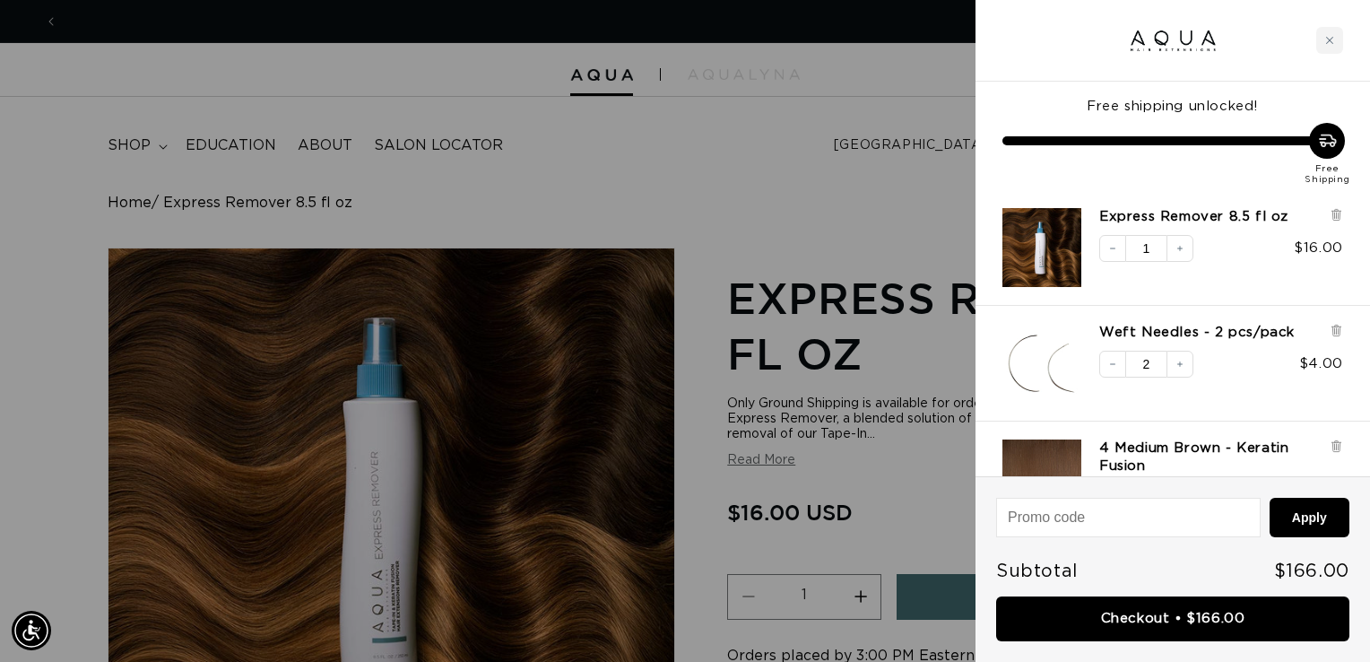
scroll to position [0, 1242]
click at [1157, 520] on input at bounding box center [1128, 517] width 263 height 38
type input "WELCOMEAQUA"
click at [1291, 518] on button "Apply" at bounding box center [1309, 517] width 80 height 39
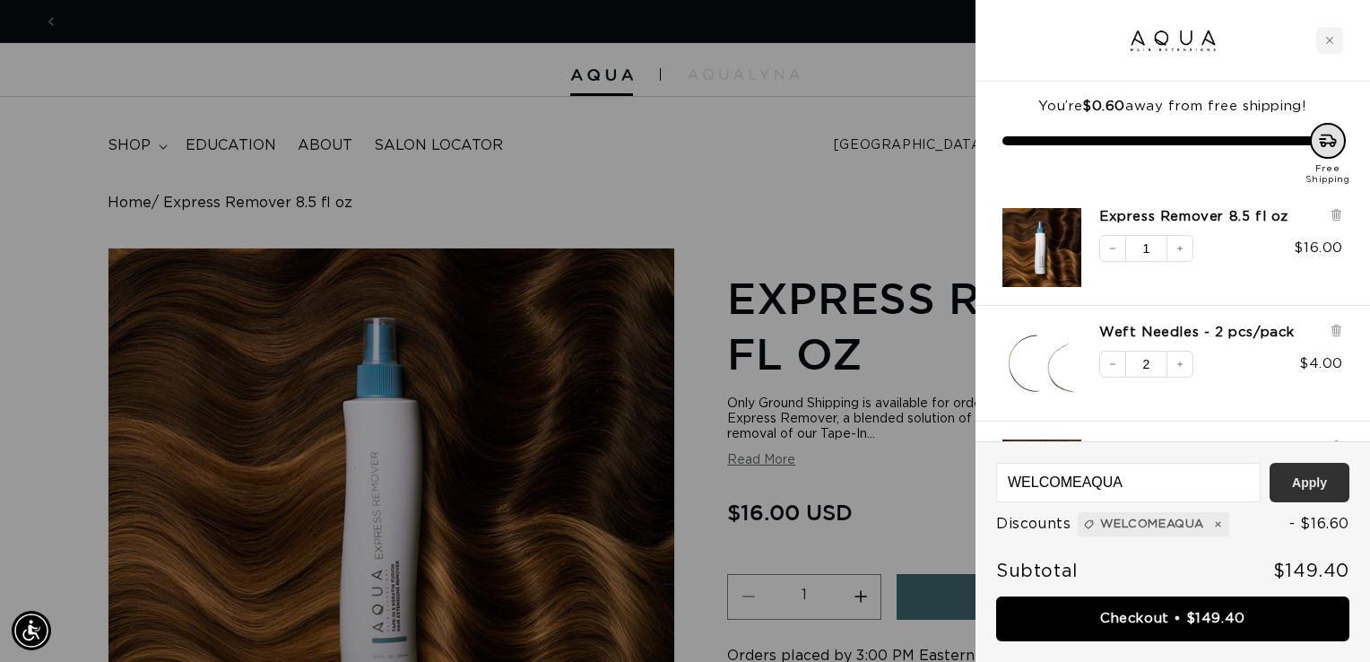
scroll to position [0, 0]
click at [1178, 366] on icon "Increase quantity" at bounding box center [1179, 364] width 11 height 11
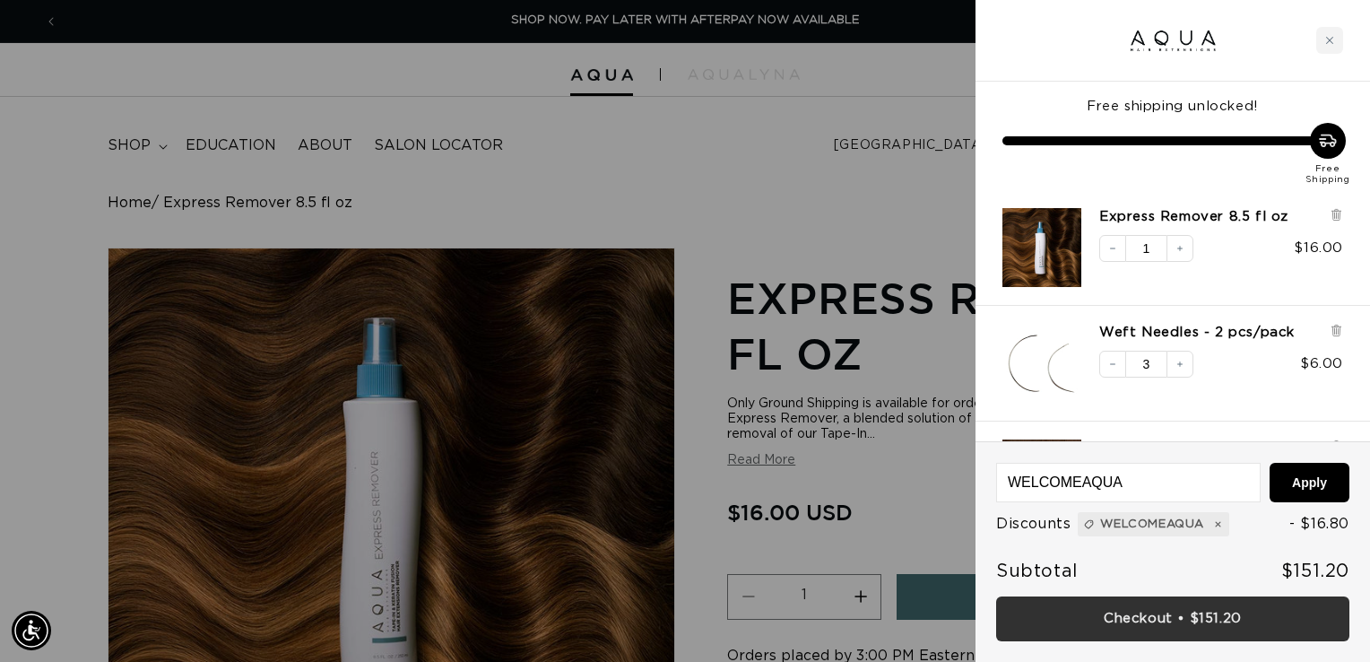
click at [1194, 621] on link "Checkout • $151.20" at bounding box center [1172, 619] width 353 height 46
